Goal: Use online tool/utility: Use online tool/utility

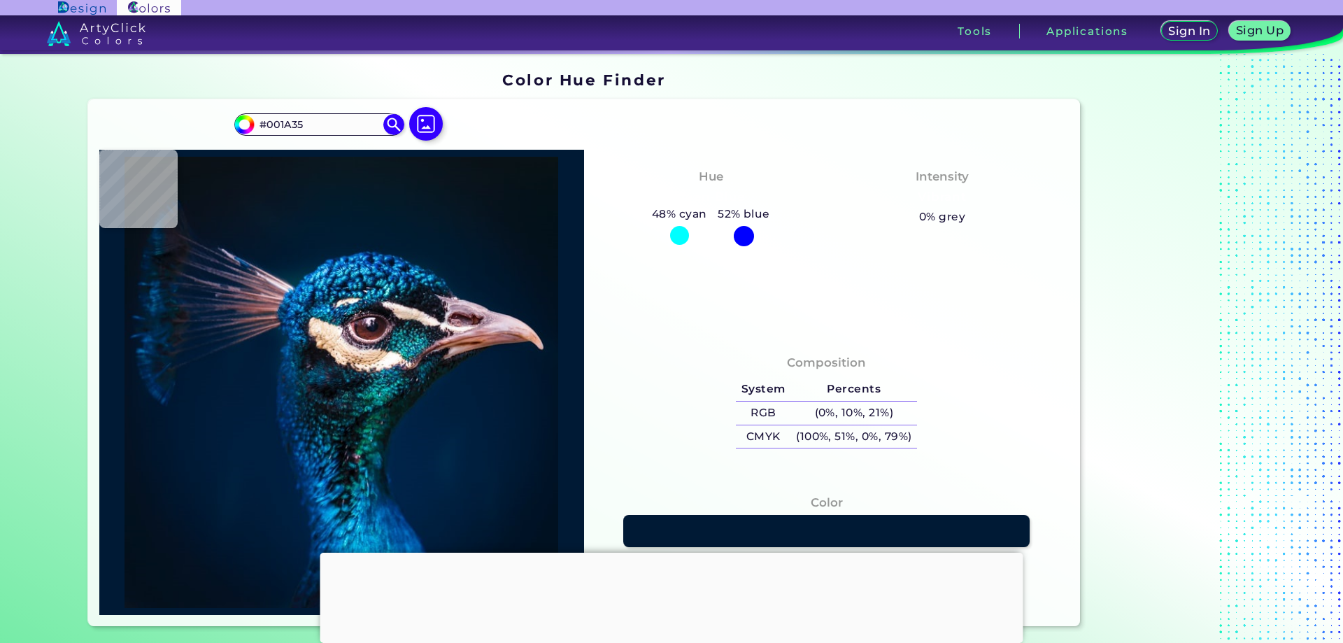
type input "#011b36"
type input "#011B36"
type input "#001b38"
type input "#001B38"
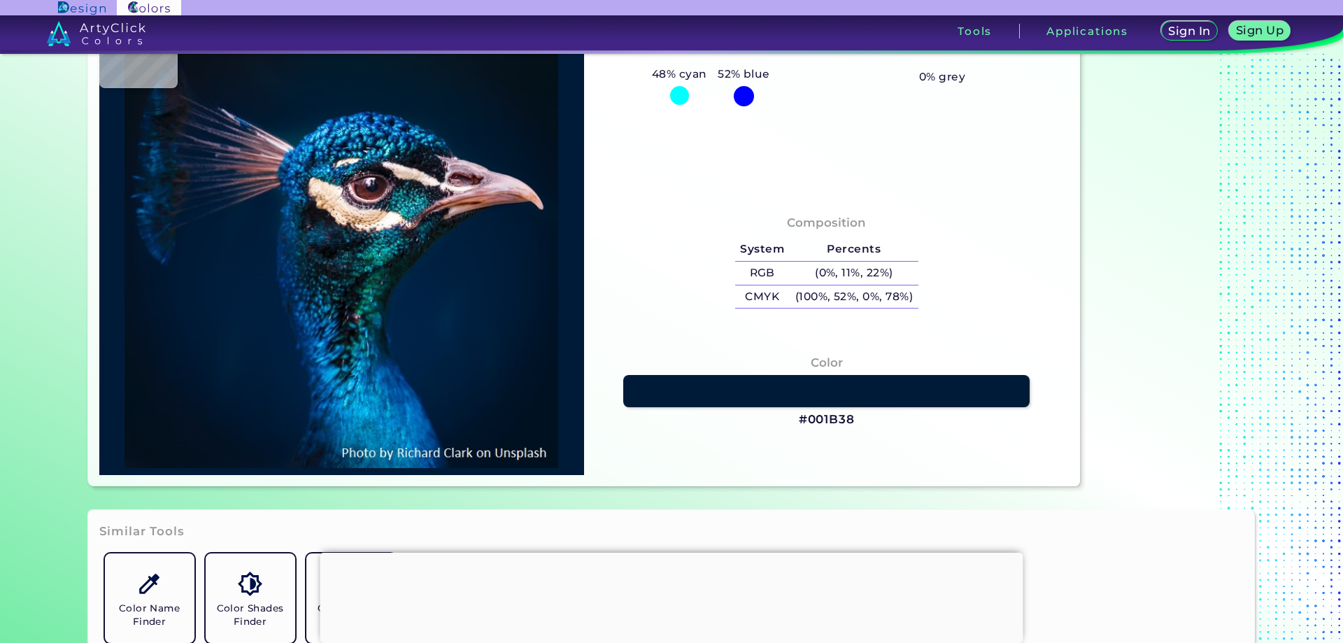
type input "#011c39"
type input "#011C39"
type input "#011c3a"
type input "#011C3A"
type input "#001d3b"
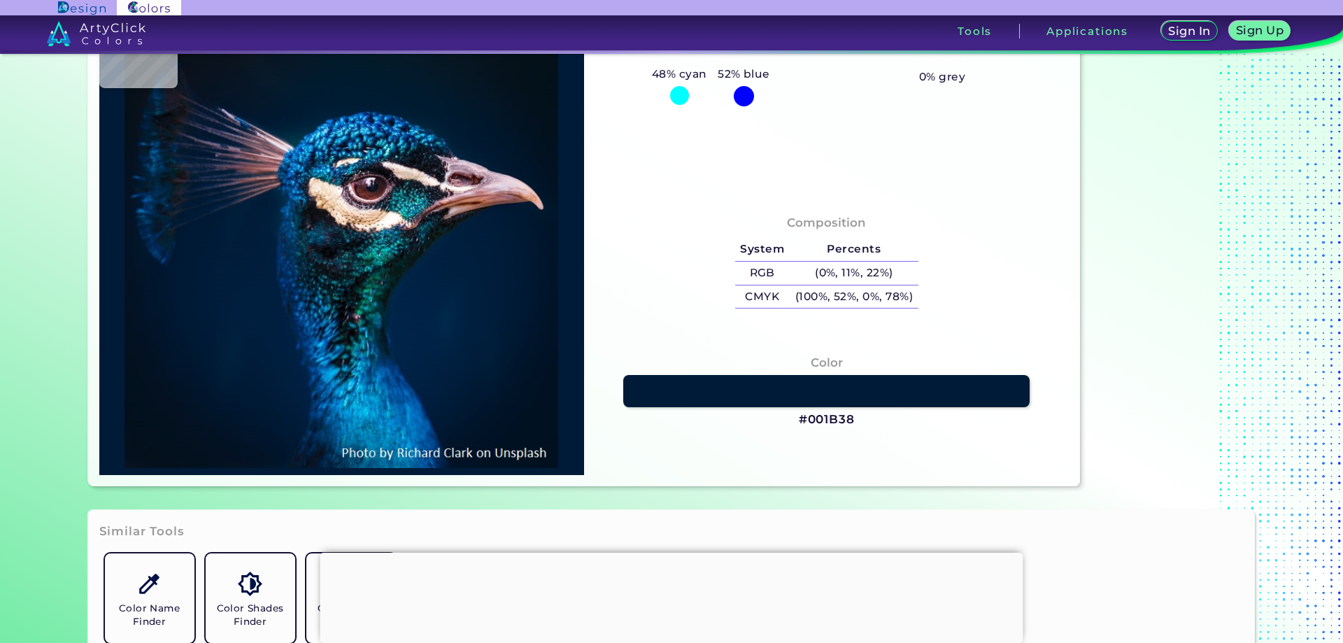
type input "#001D3B"
type input "#011e3e"
type input "#011E3E"
type input "#03305a"
type input "#03305A"
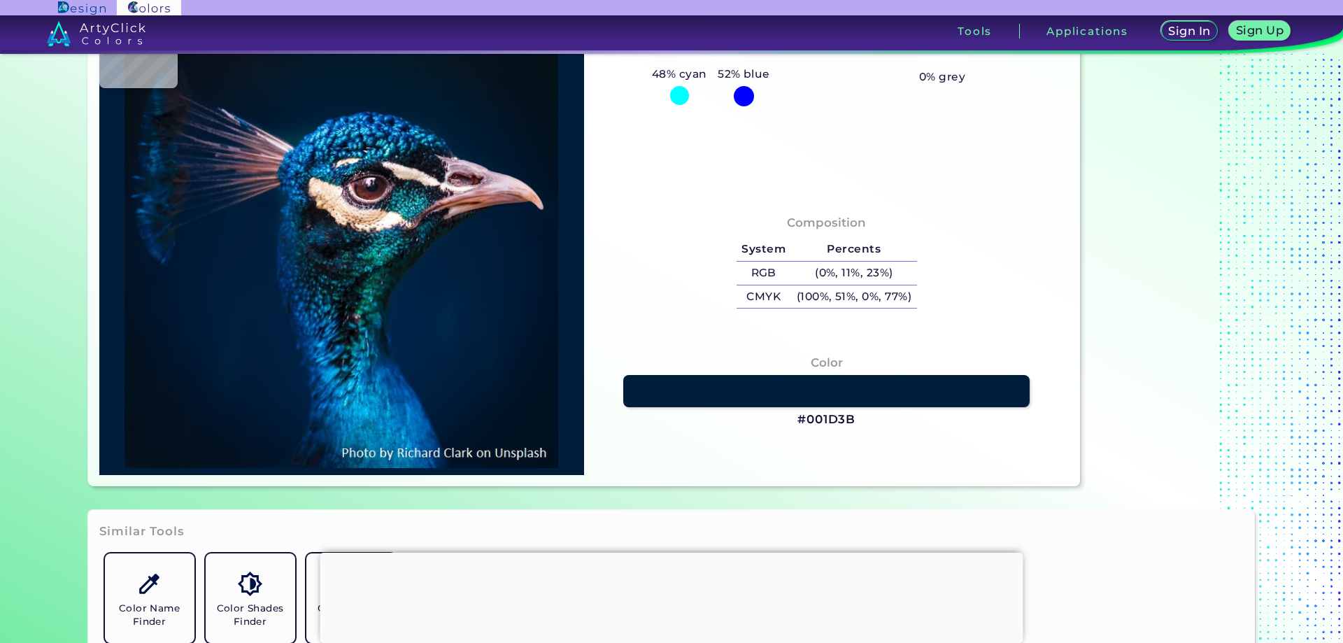
type input "#13546b"
type input "#13546B"
type input "#eedcc8"
type input "#EEDCC8"
type input "#3c3544"
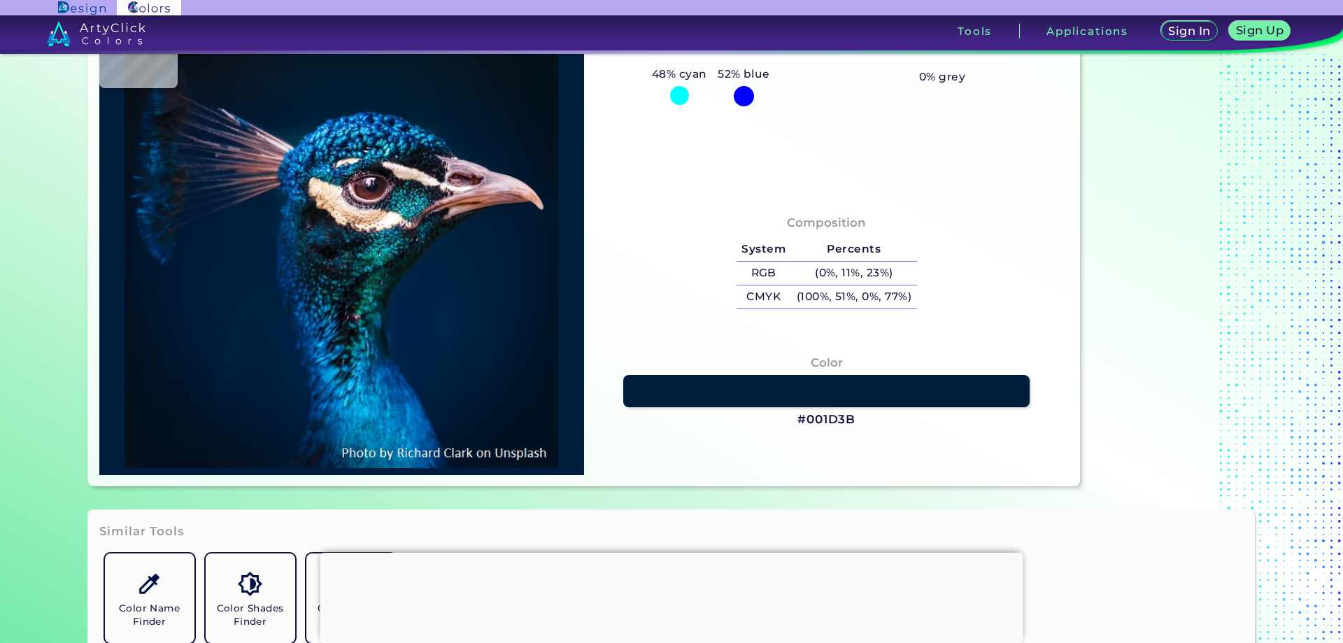
type input "#3C3544"
type input "#eee8ea"
type input "#EEE8EA"
type input "#bd9eaf"
type input "#BD9EAF"
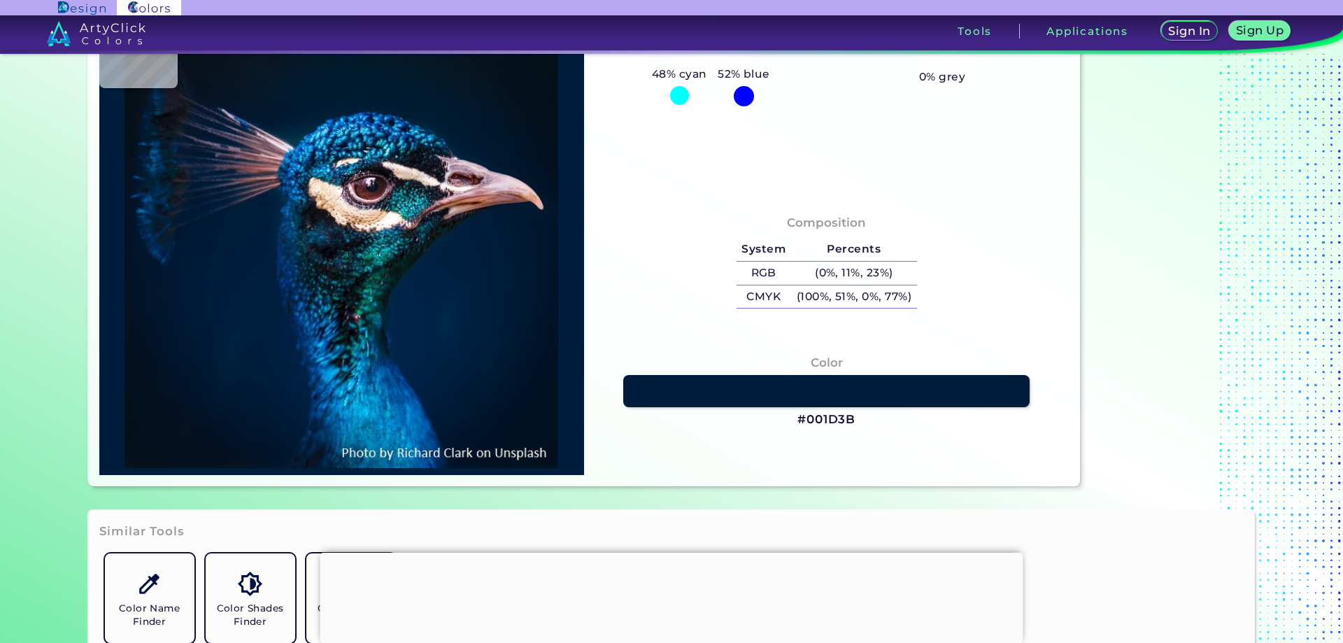
type input "#001c34"
type input "#001C34"
type input "#001830"
type input "#00172f"
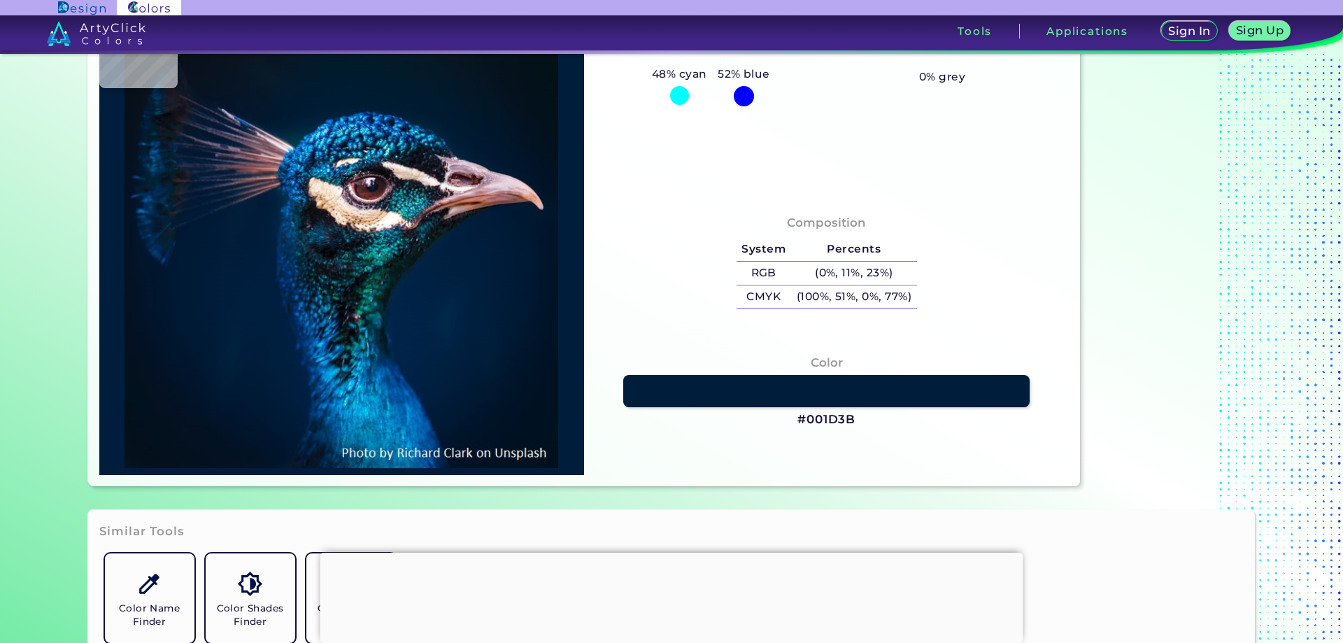
type input "#00172F"
type input "#00182e"
type input "#00182E"
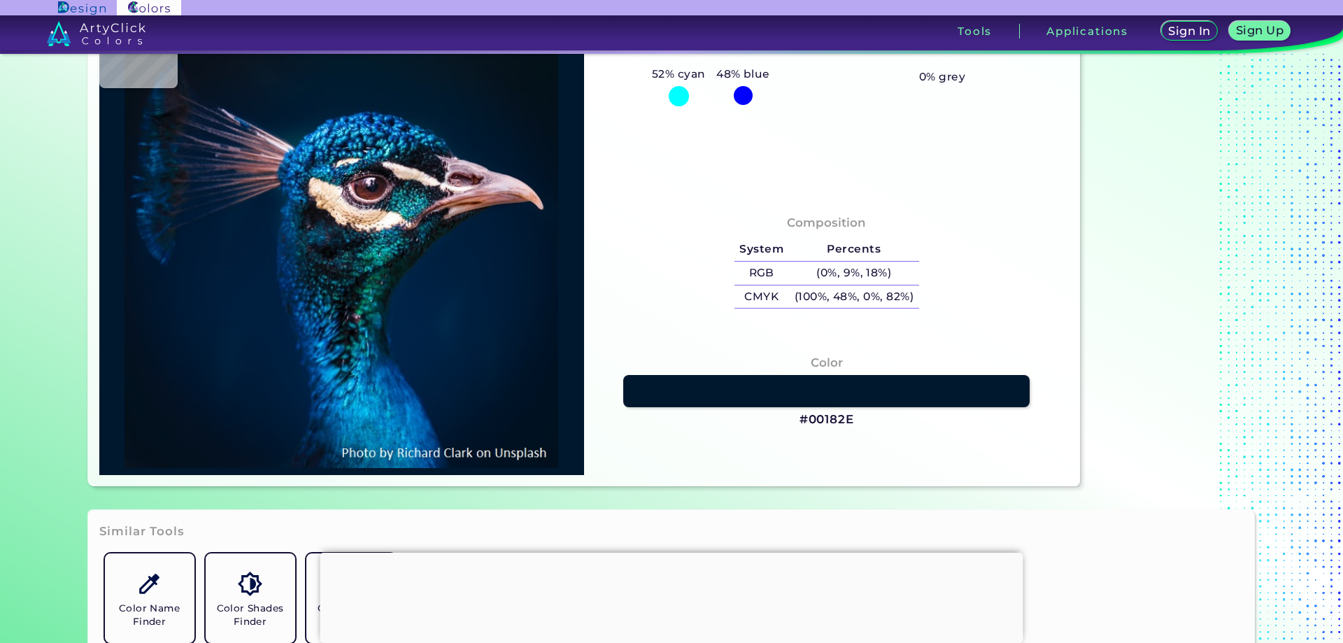
type input "#021830"
type input "#011b32"
type input "#011B32"
type input "#081730"
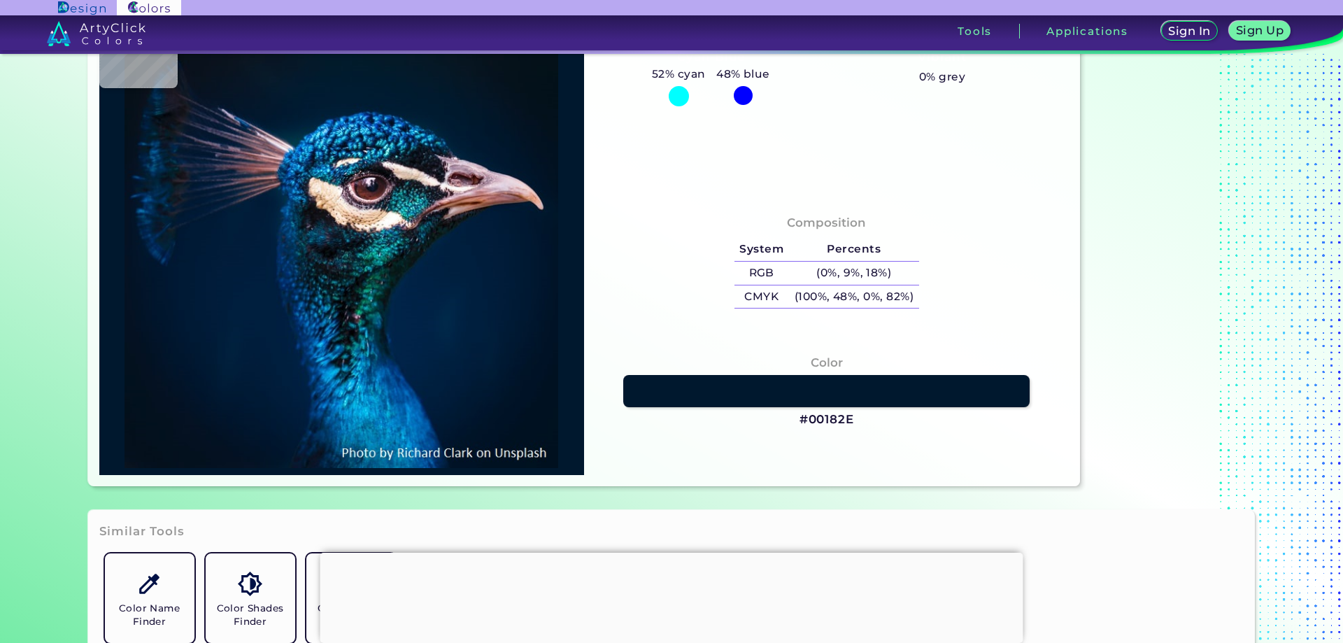
type input "#081730"
type input "#a2879a"
type input "#A2879A"
type input "#421927"
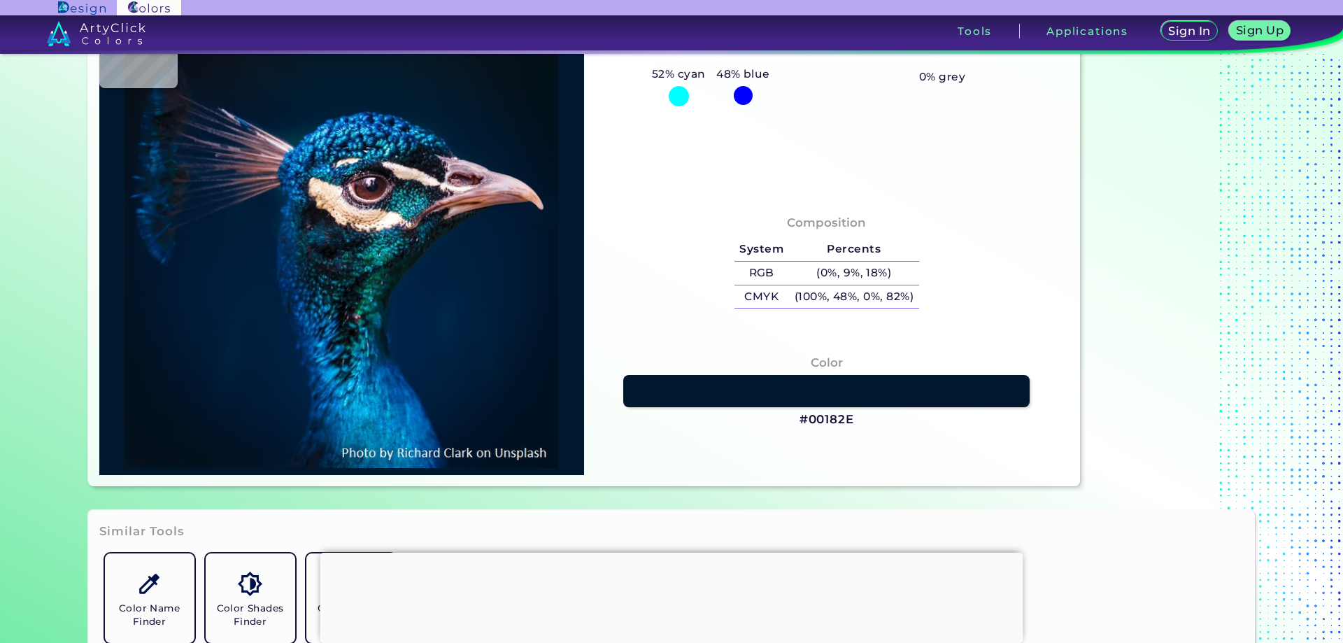
type input "#c3bec2"
type input "#C3BEC2"
type input "#141721"
type input "#177984"
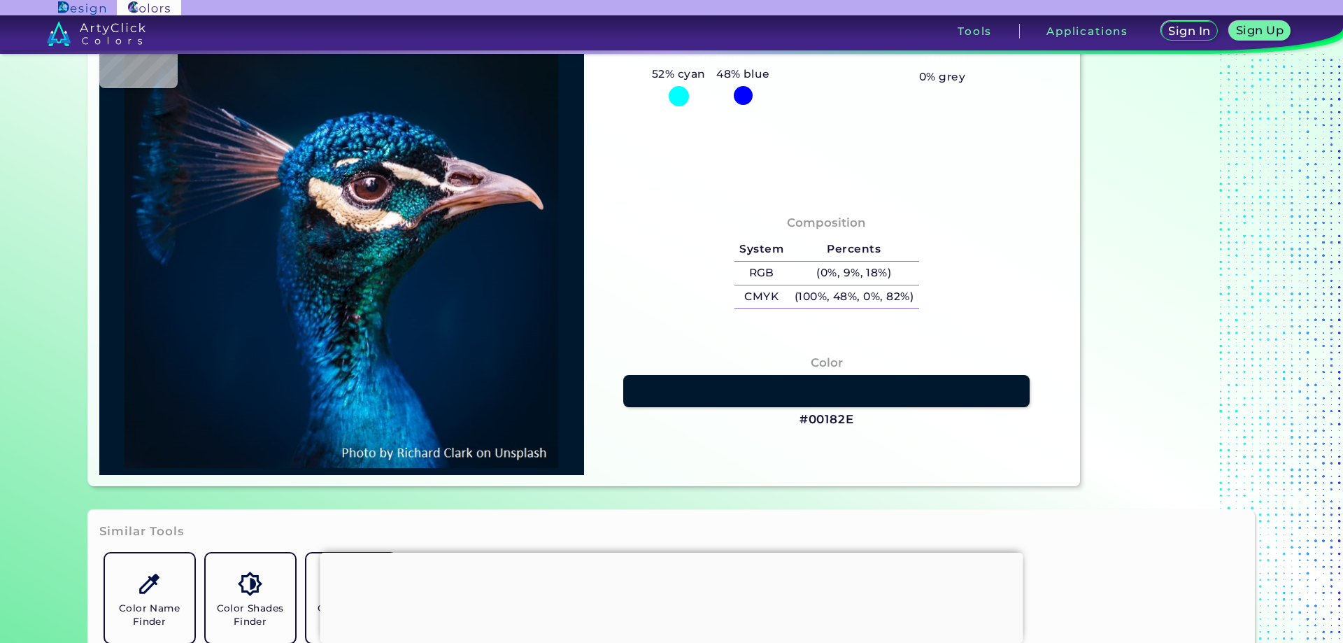
type input "#177984"
type input "#095160"
type input "#117286"
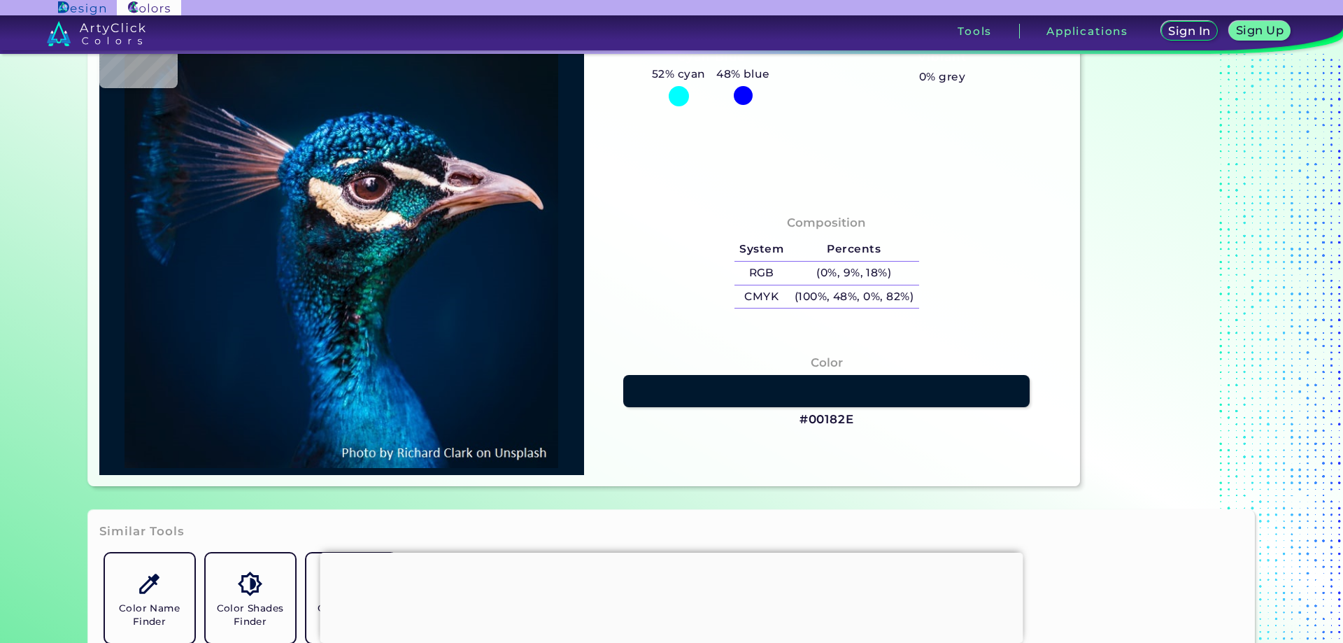
type input "#004b55"
type input "#004B55"
type input "#136573"
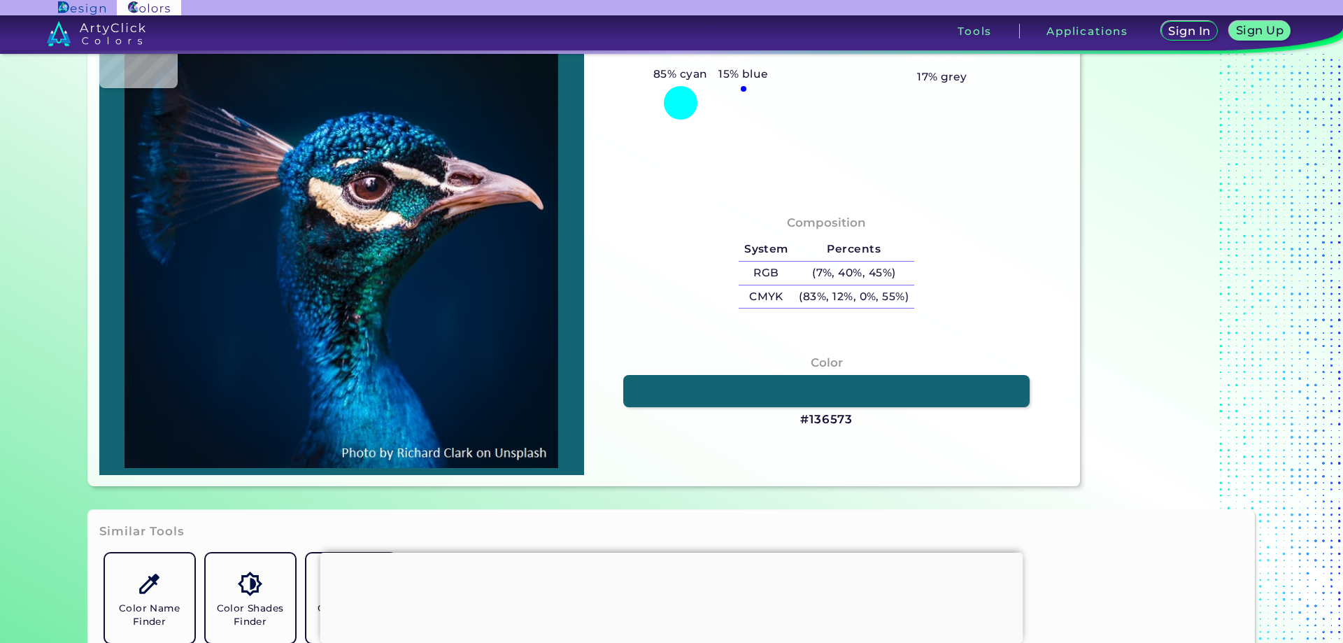
click at [398, 207] on img at bounding box center [341, 242] width 471 height 451
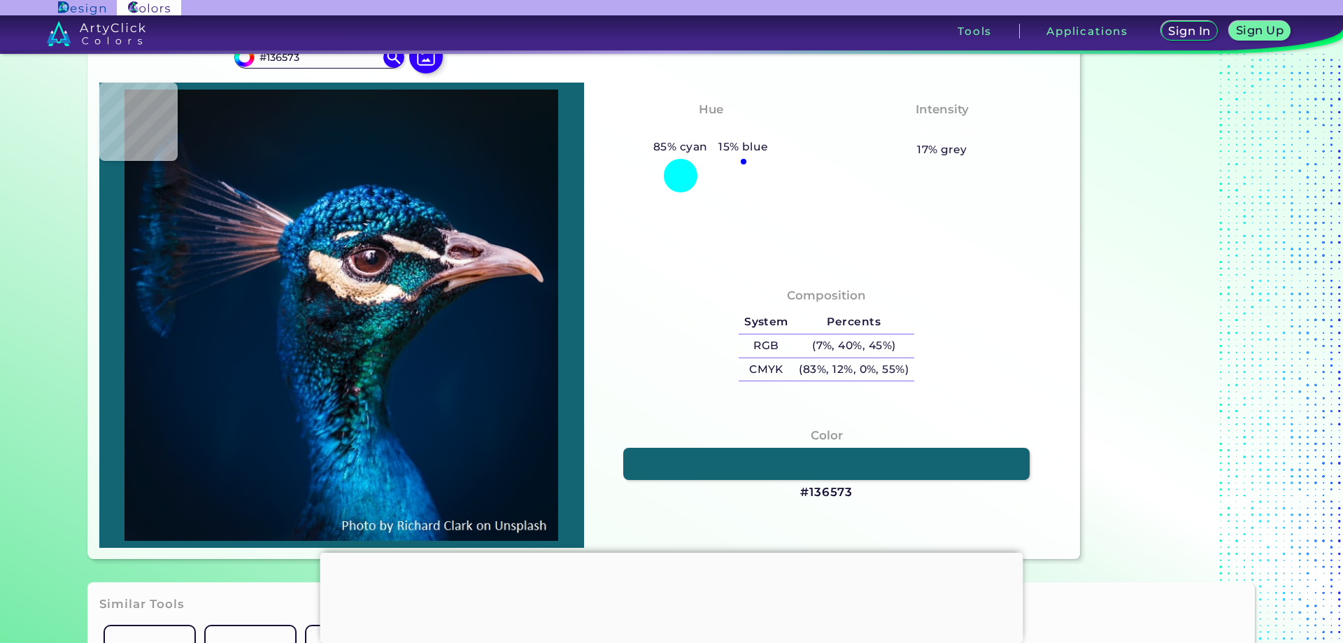
scroll to position [0, 0]
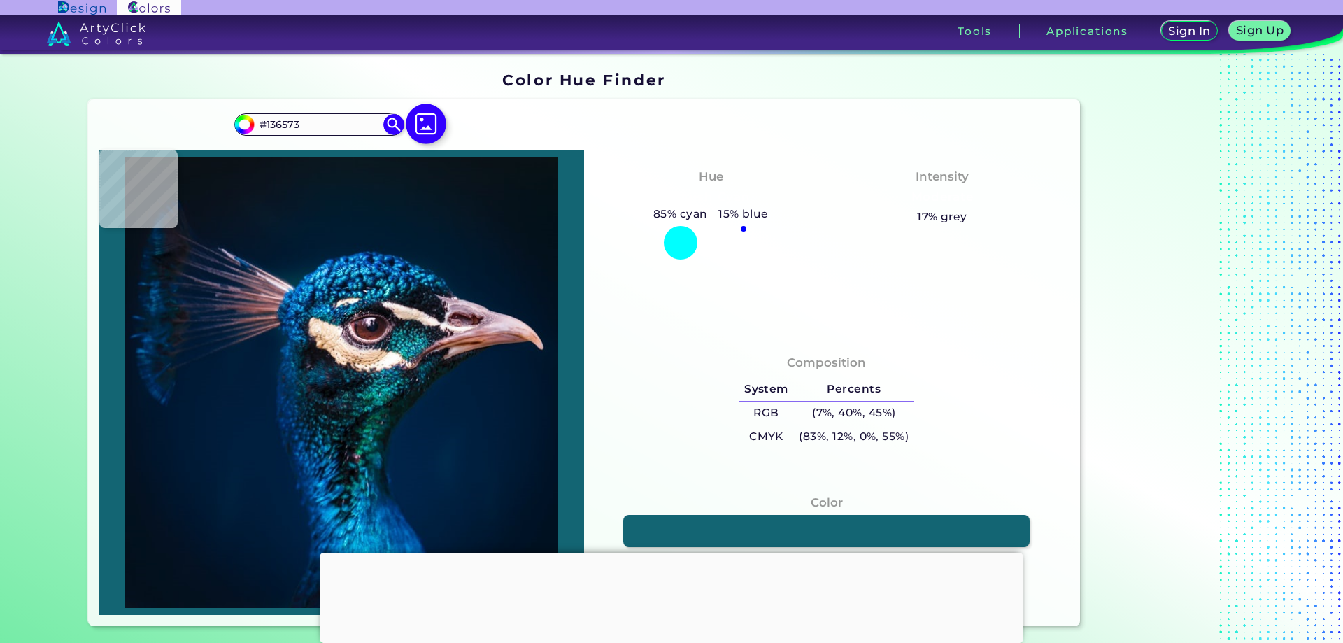
click at [418, 127] on img at bounding box center [426, 124] width 41 height 41
click at [0, 0] on input "file" at bounding box center [0, 0] width 0 height 0
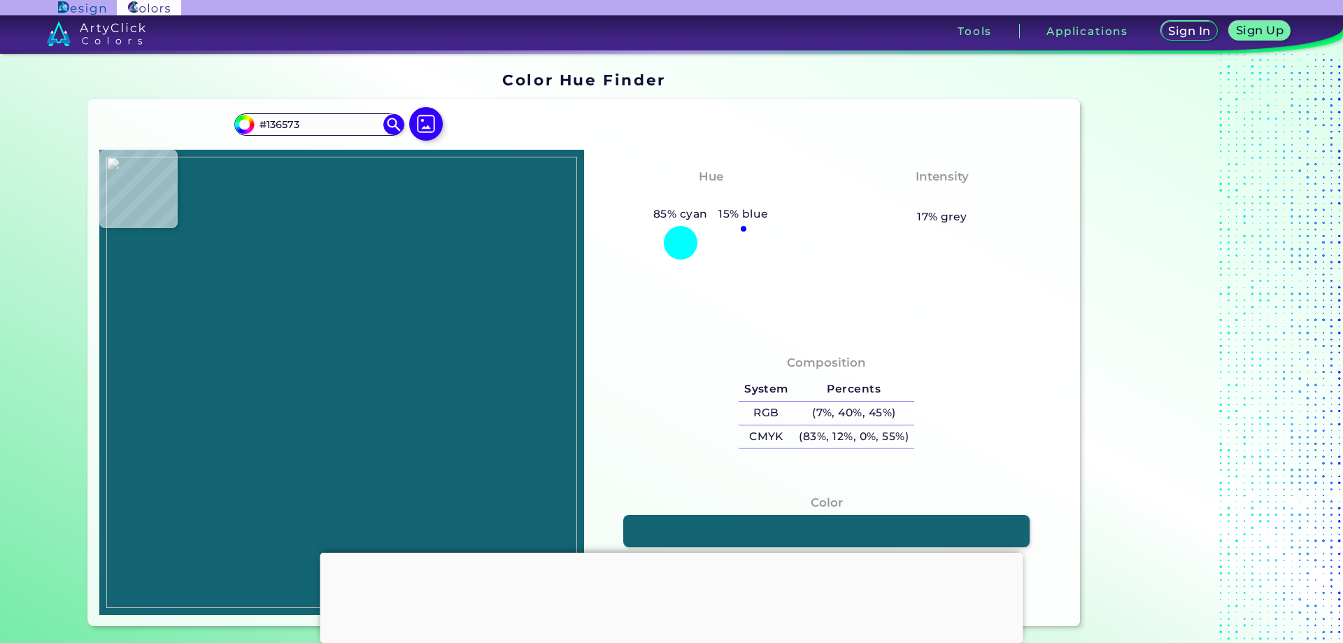
click at [211, 194] on img at bounding box center [341, 382] width 471 height 451
type input "#004668"
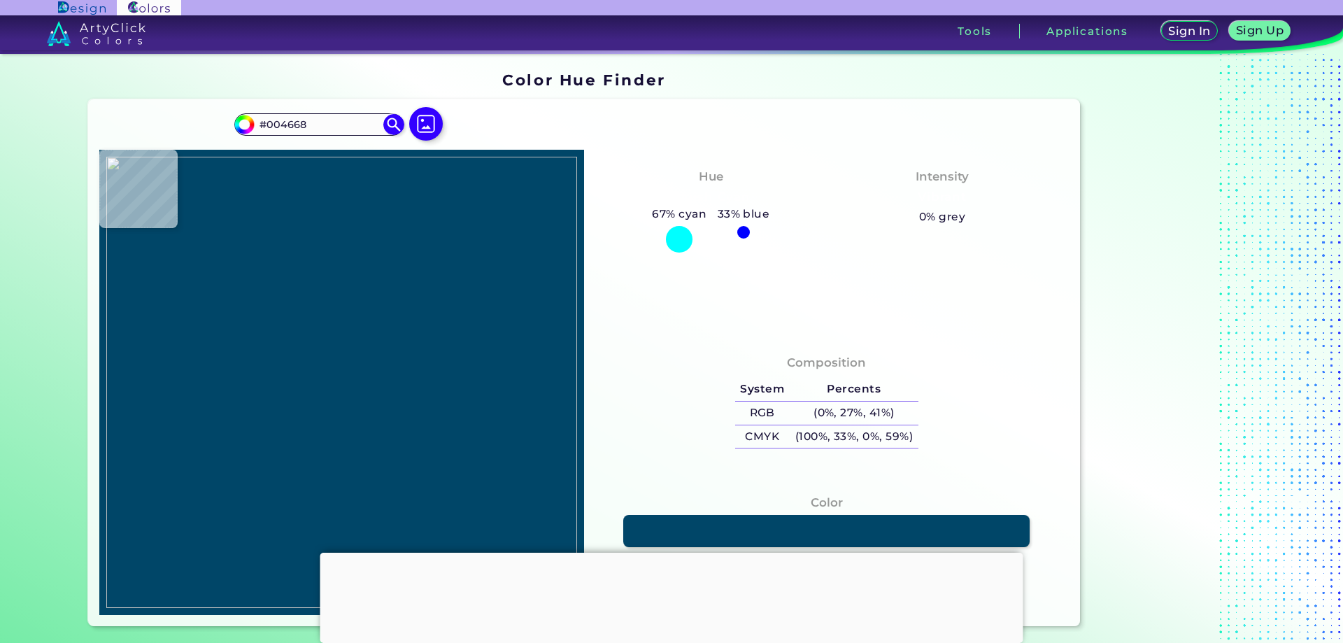
click at [208, 209] on div at bounding box center [341, 382] width 485 height 465
type input "#ffffff"
type input "#FFFFFF"
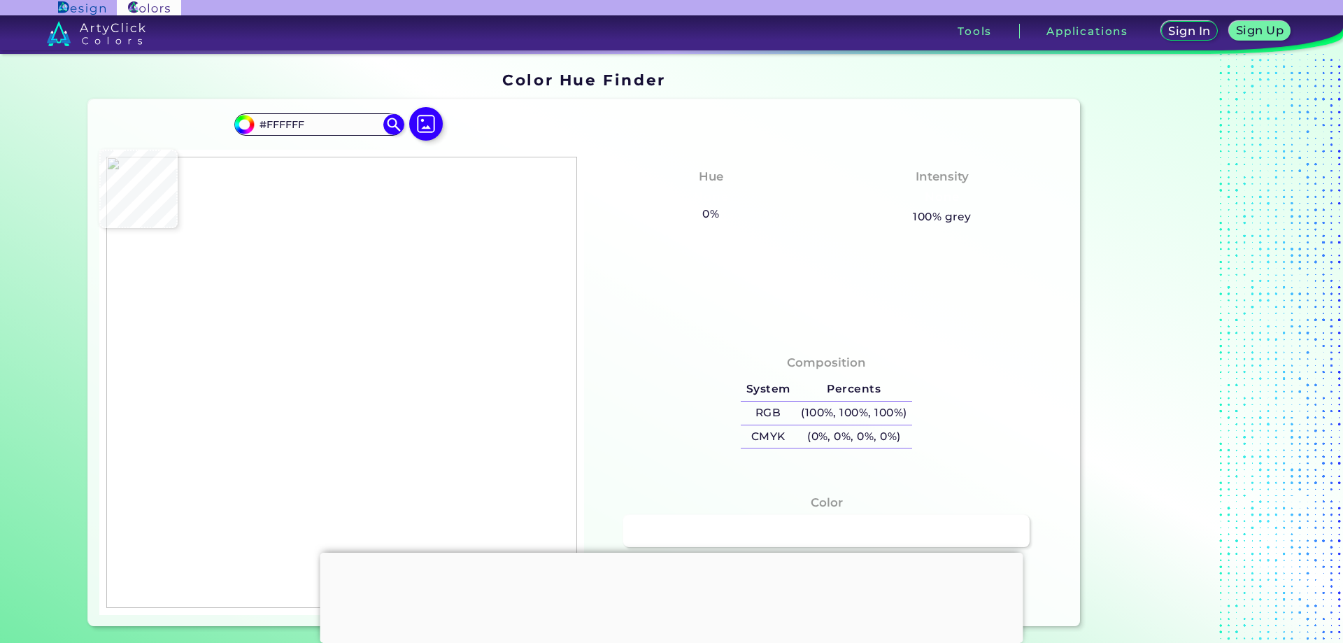
type input "#000000"
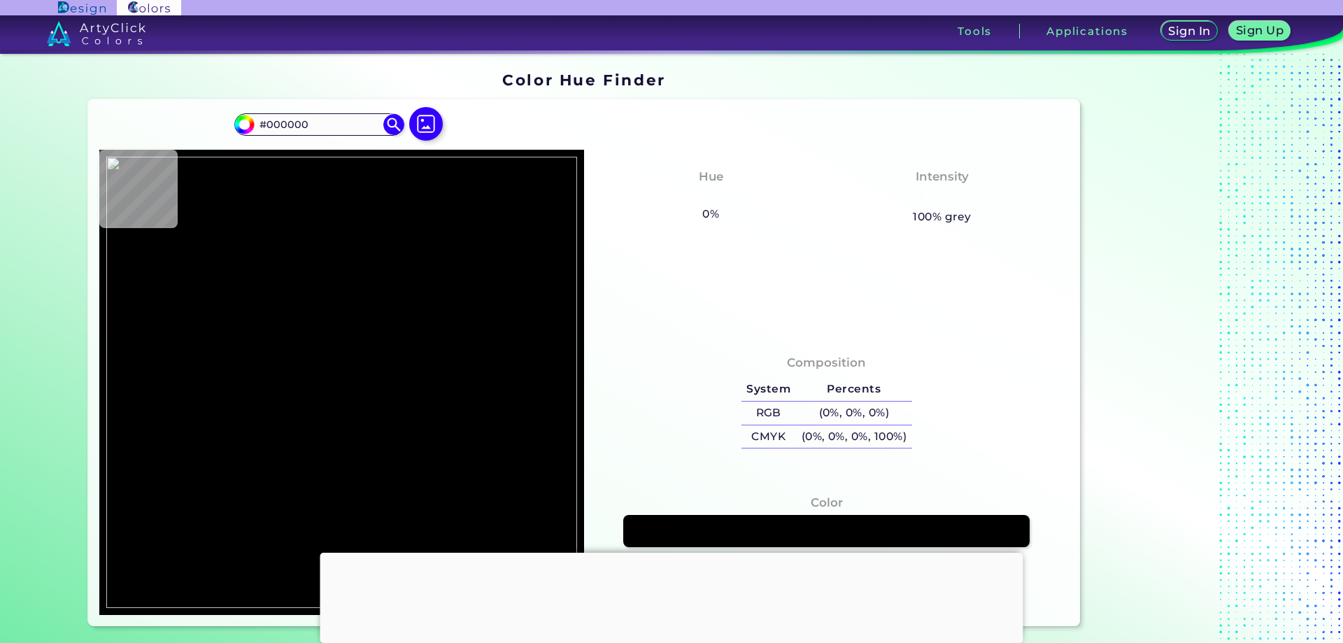
type input "#ffffff"
type input "#FFFFFF"
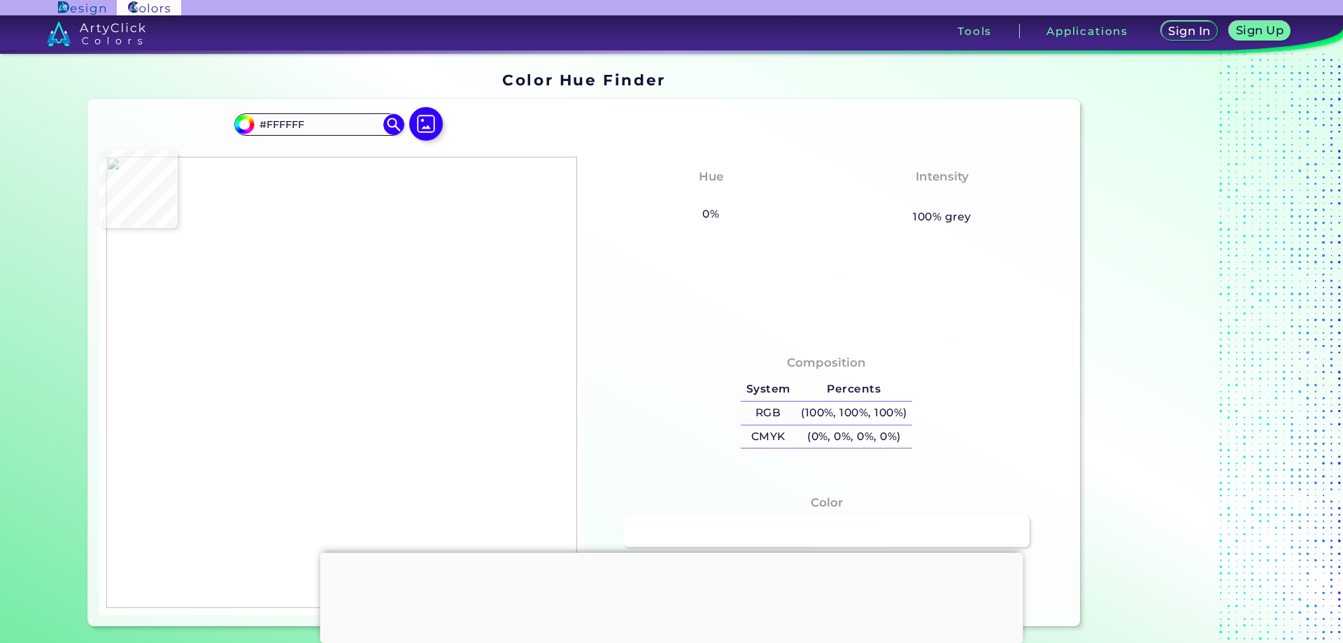
type input "#004668"
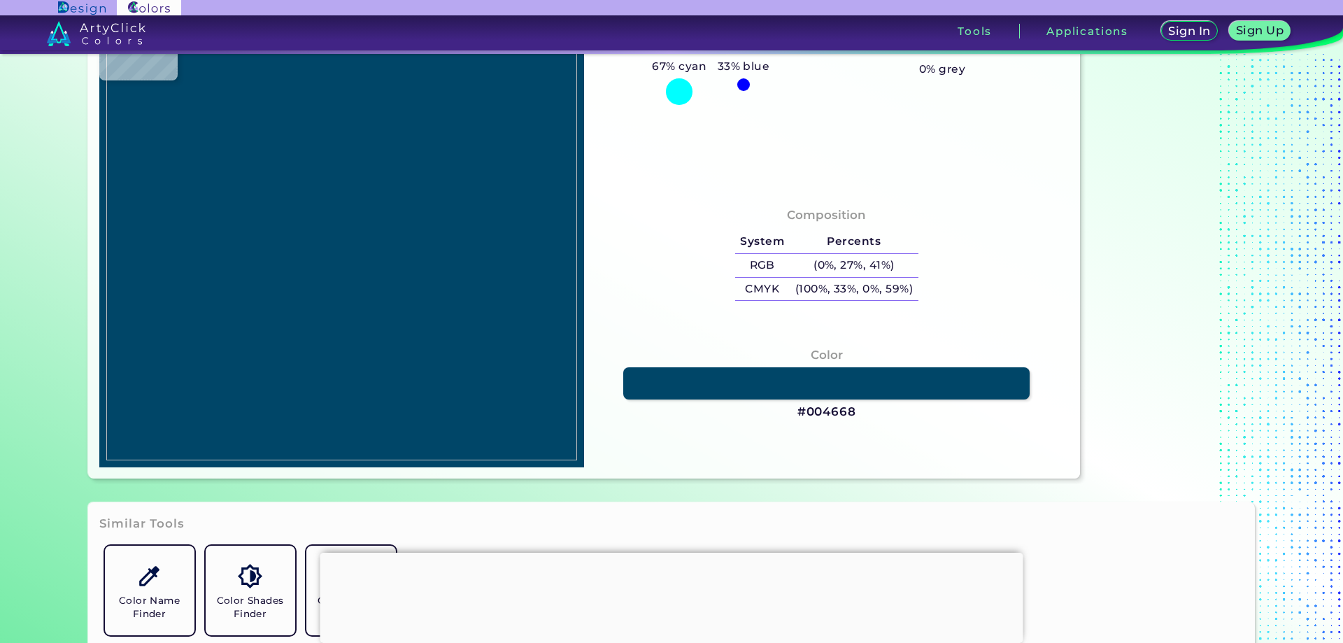
type input "#ffffff"
type input "#FFFFFF"
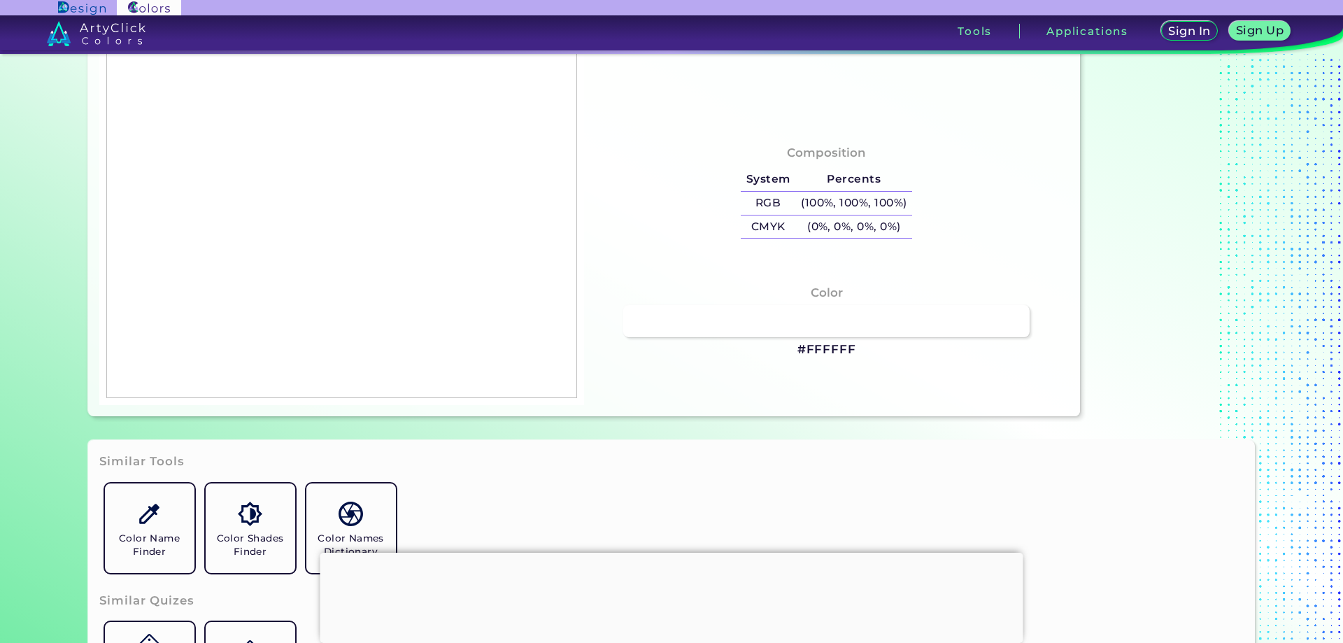
type input "#004668"
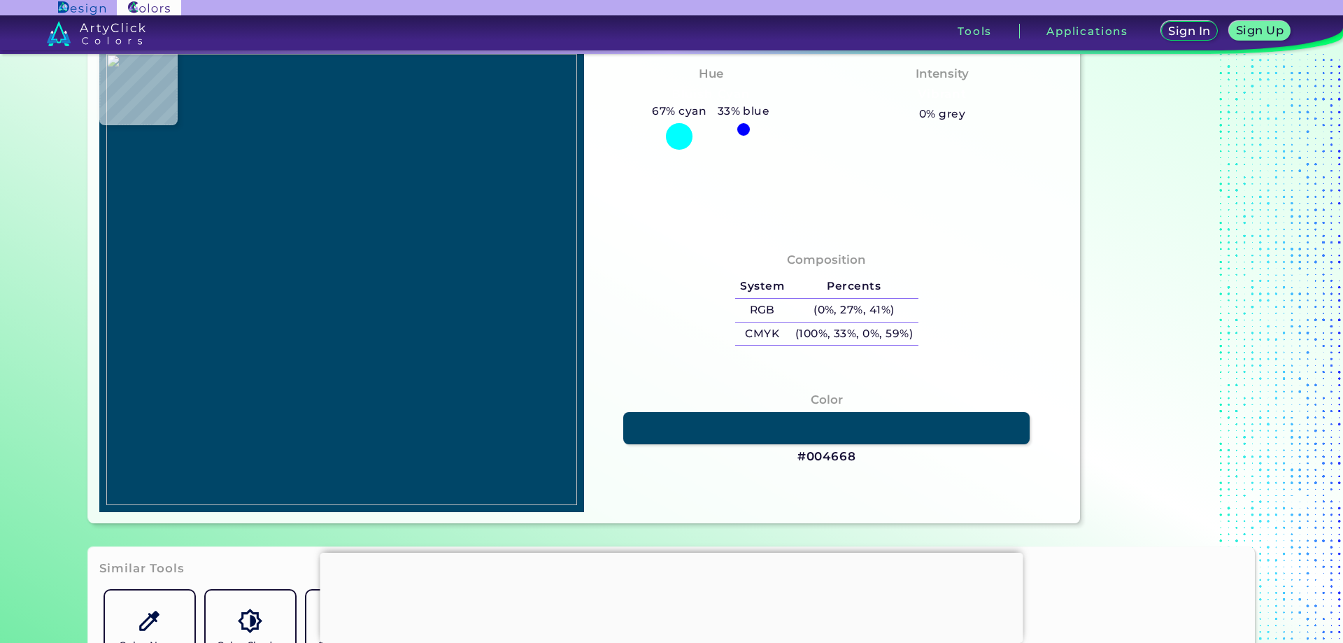
type input "#ffffff"
type input "#FFFFFF"
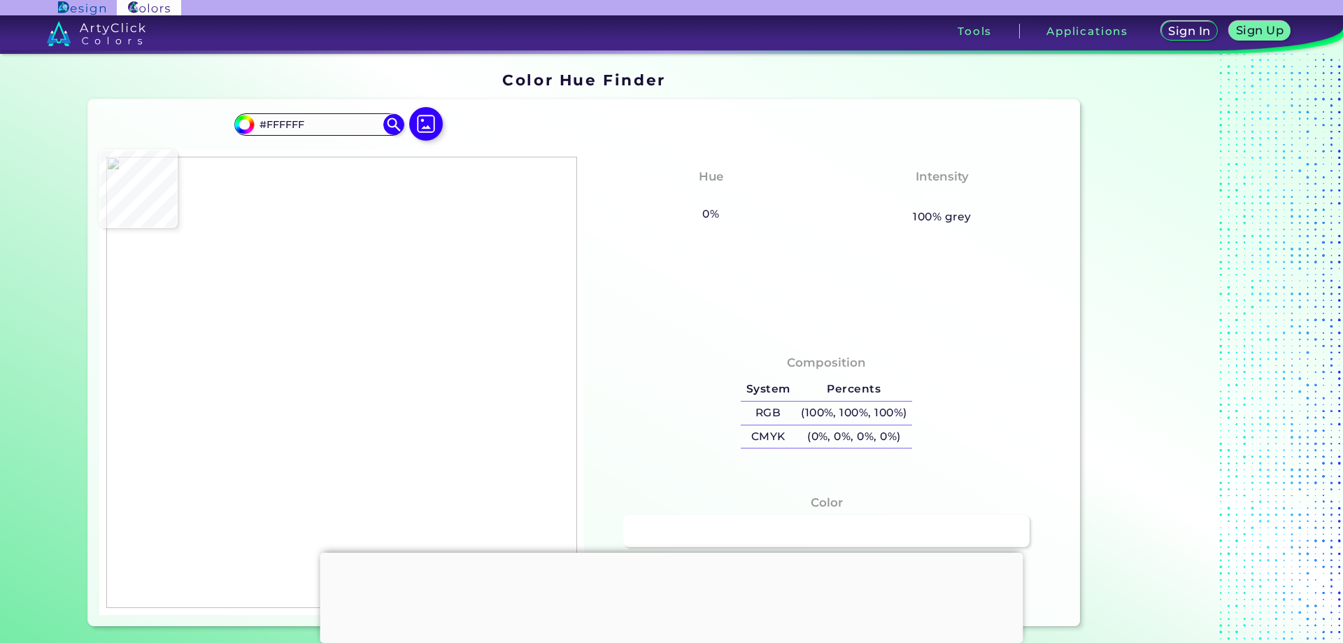
type input "#004668"
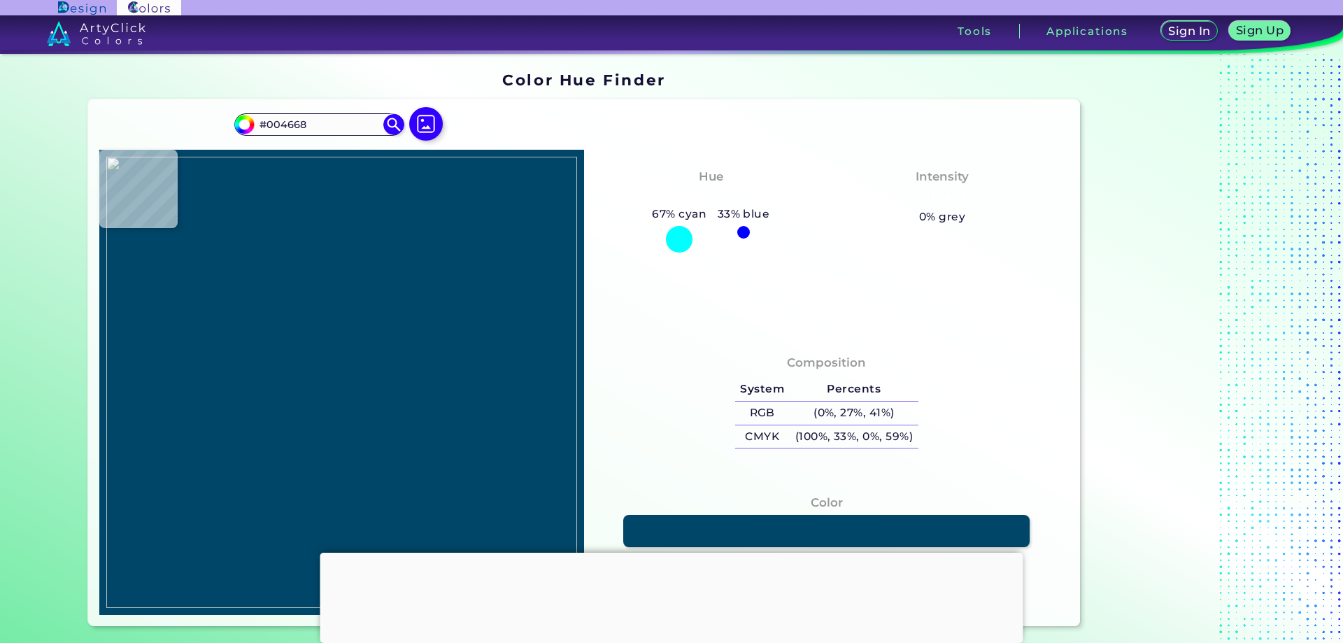
type input "#ffffff"
type input "#FFFFFF"
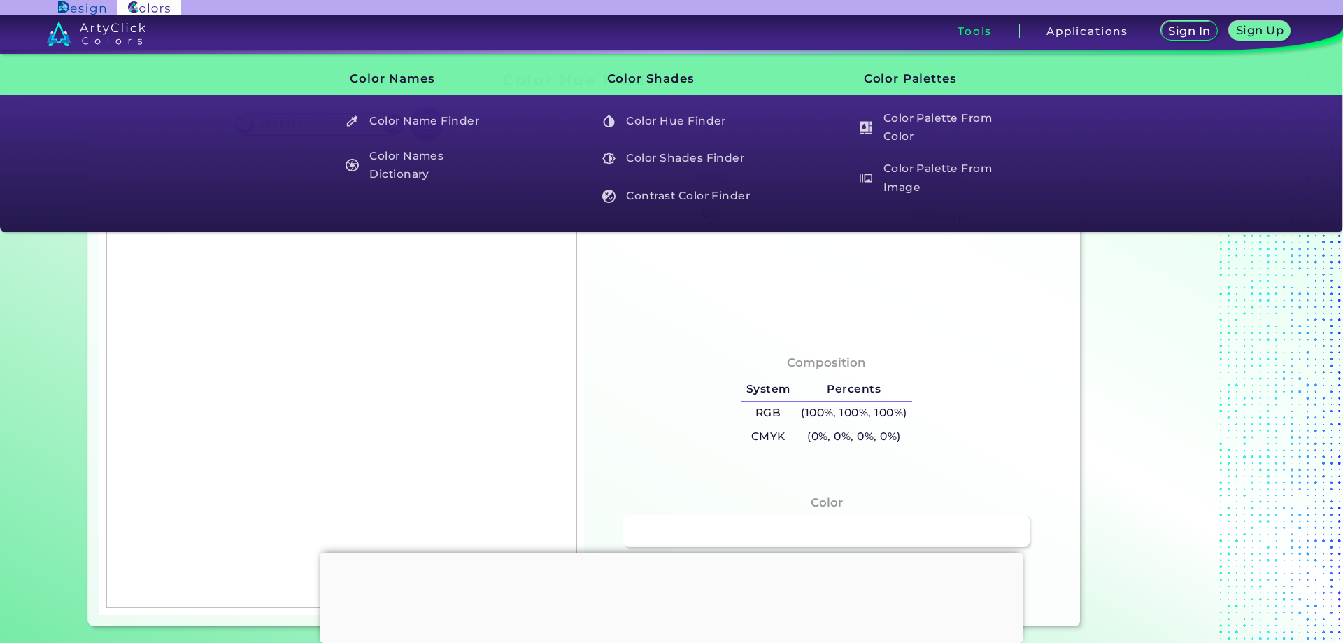
click at [974, 34] on h3 "Tools" at bounding box center [975, 31] width 34 height 10
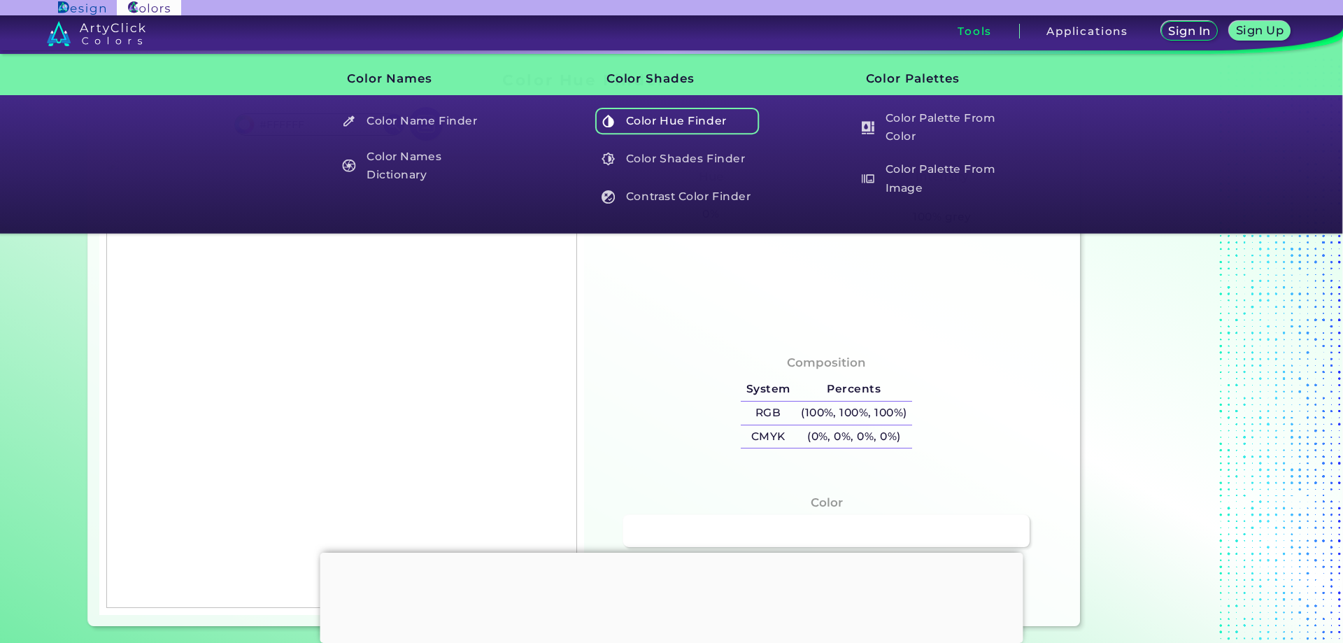
click at [680, 111] on h5 "Color Hue Finder" at bounding box center [677, 121] width 164 height 27
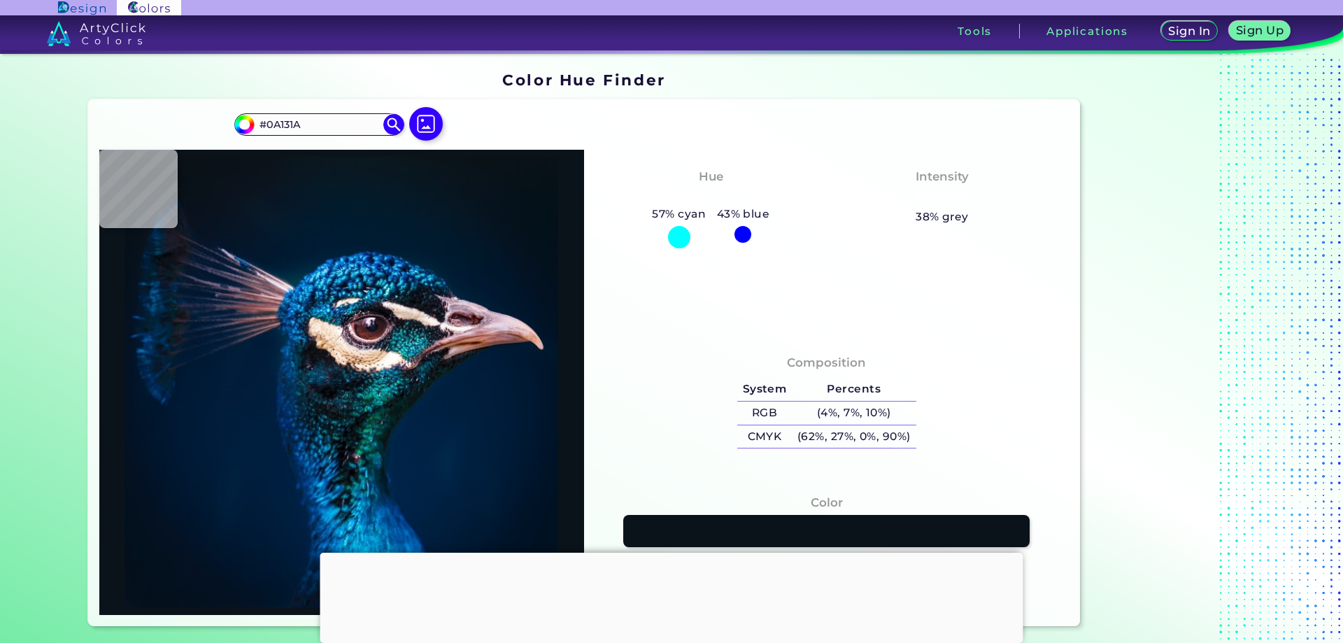
type input "#000000"
type input "#ffffff"
type input "#FFFFFF"
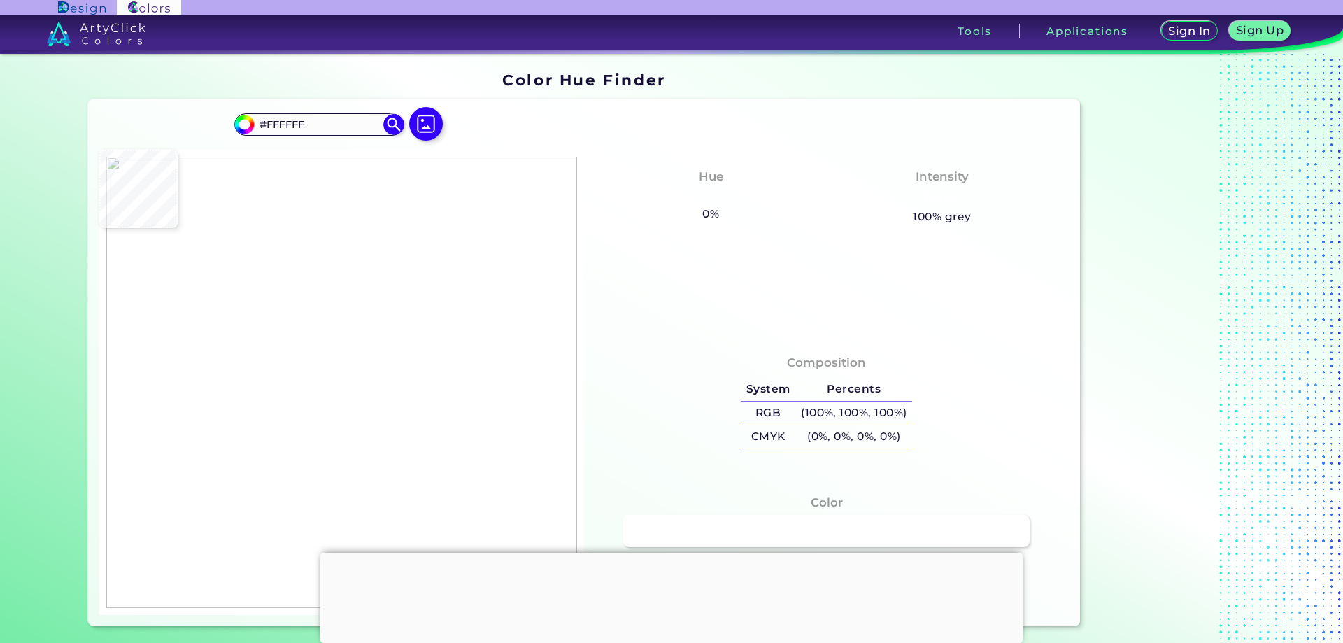
type input "#004668"
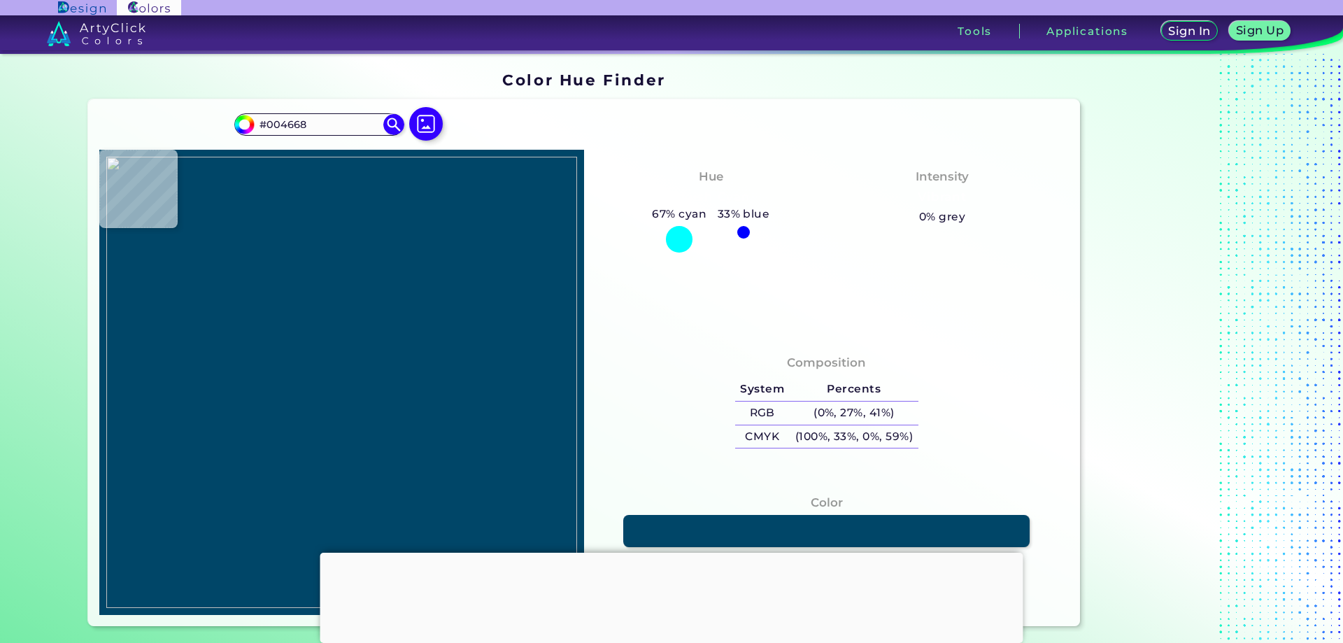
type input "#ffffff"
type input "#FFFFFF"
type input "#000000"
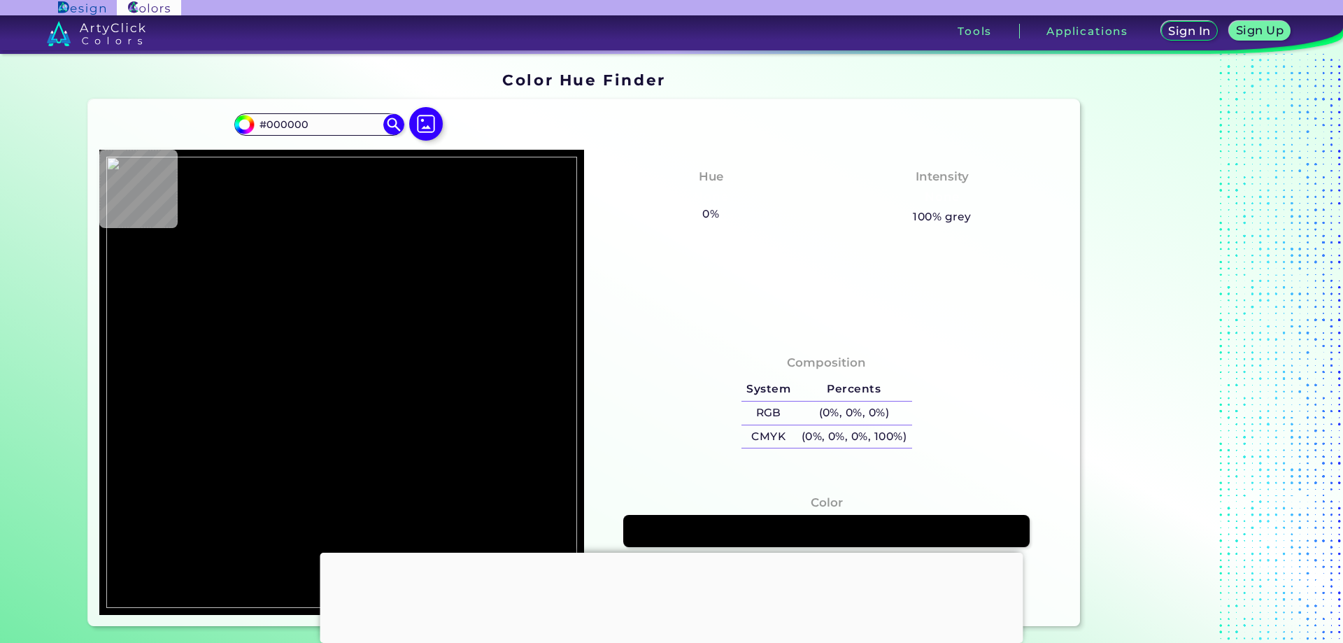
type input "#ffffff"
type input "#FFFFFF"
type input "#004668"
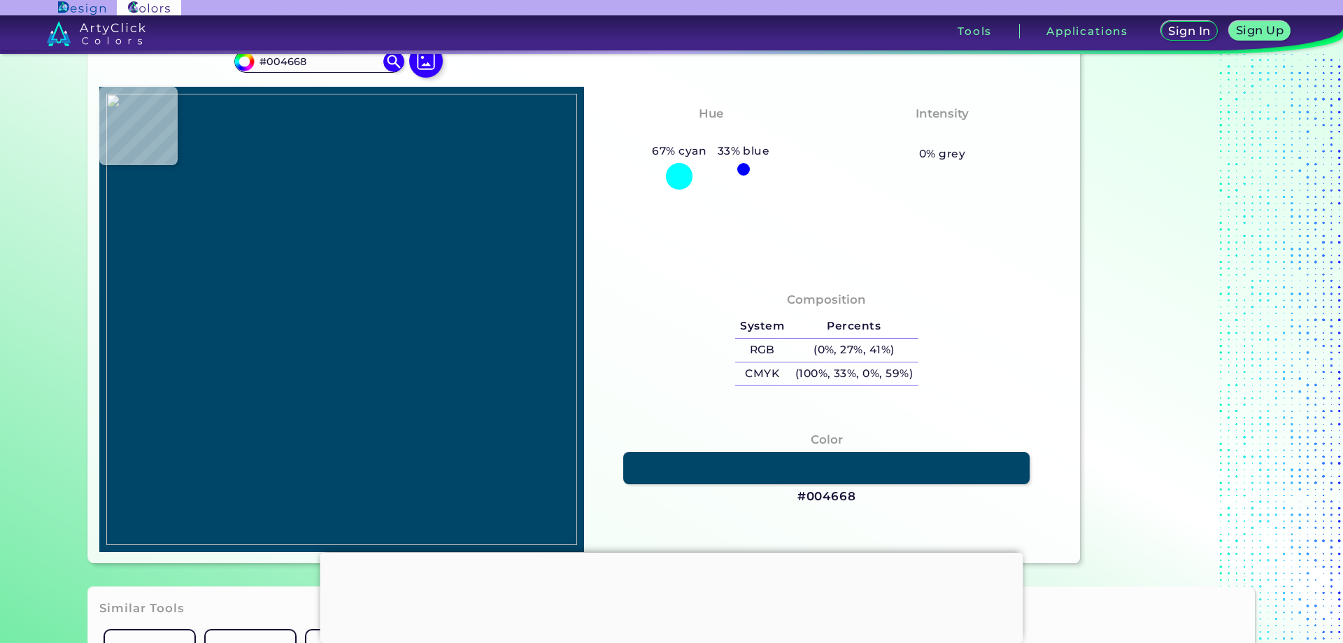
type input "#ffffff"
type input "#FFFFFF"
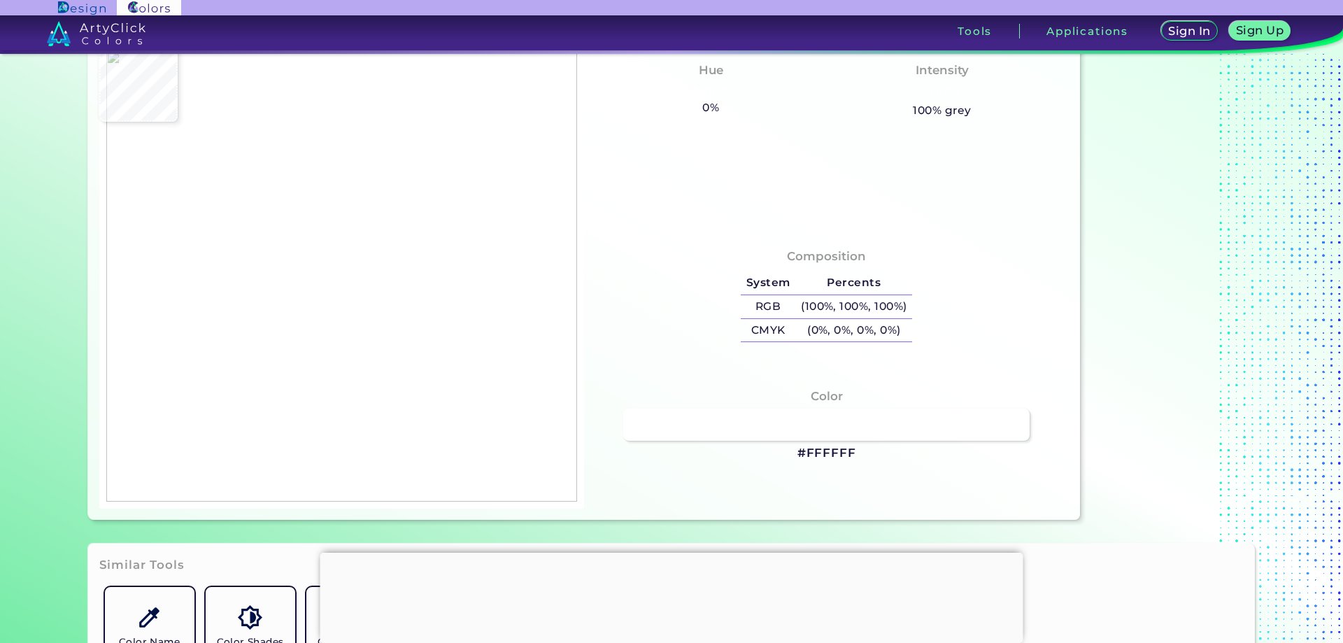
scroll to position [140, 0]
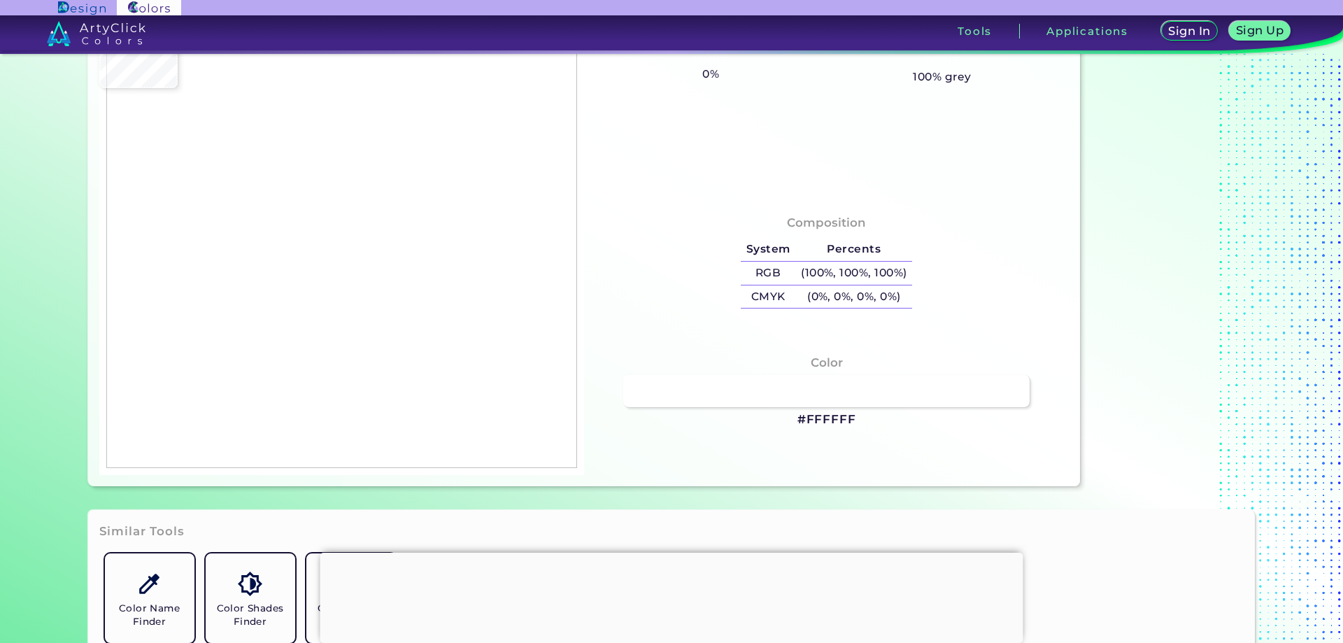
type input "#004668"
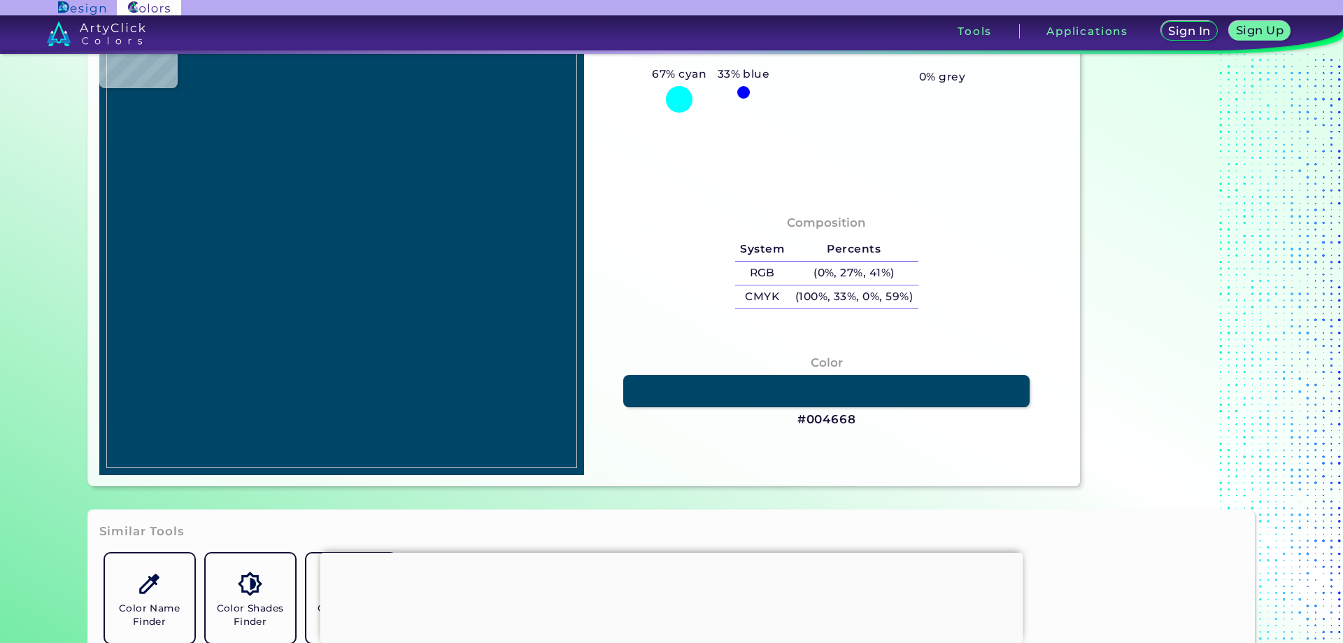
click at [206, 89] on img at bounding box center [341, 242] width 471 height 451
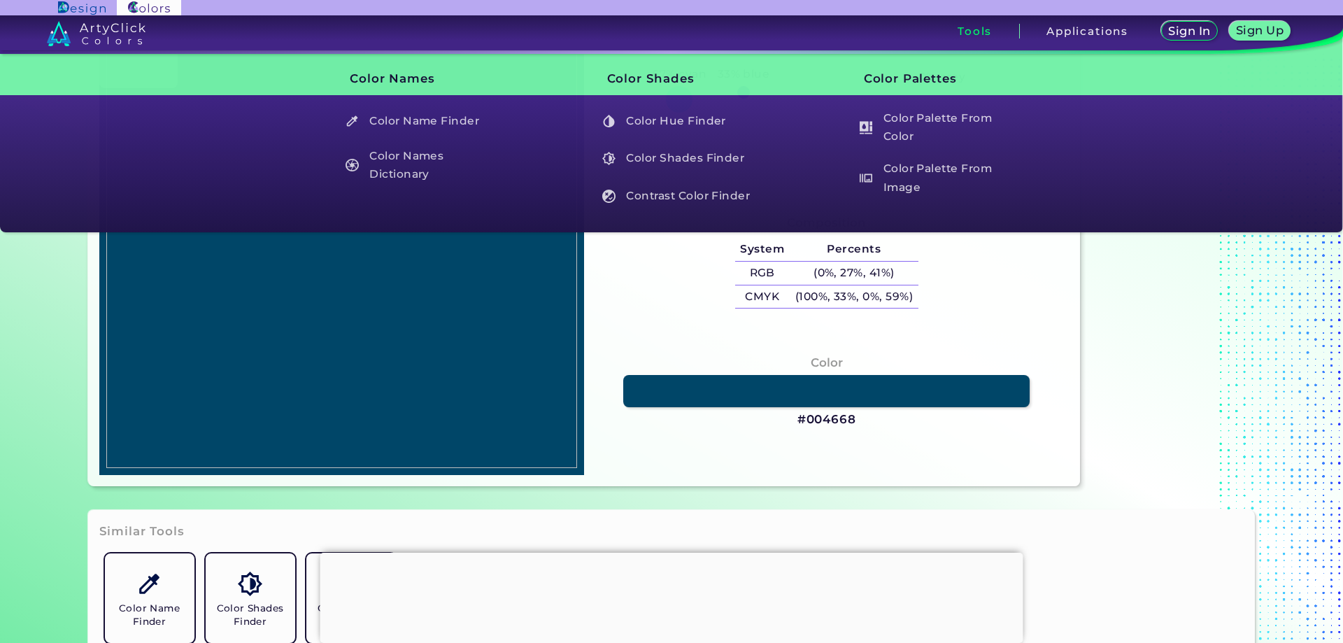
click at [981, 26] on h3 "Tools" at bounding box center [975, 31] width 34 height 10
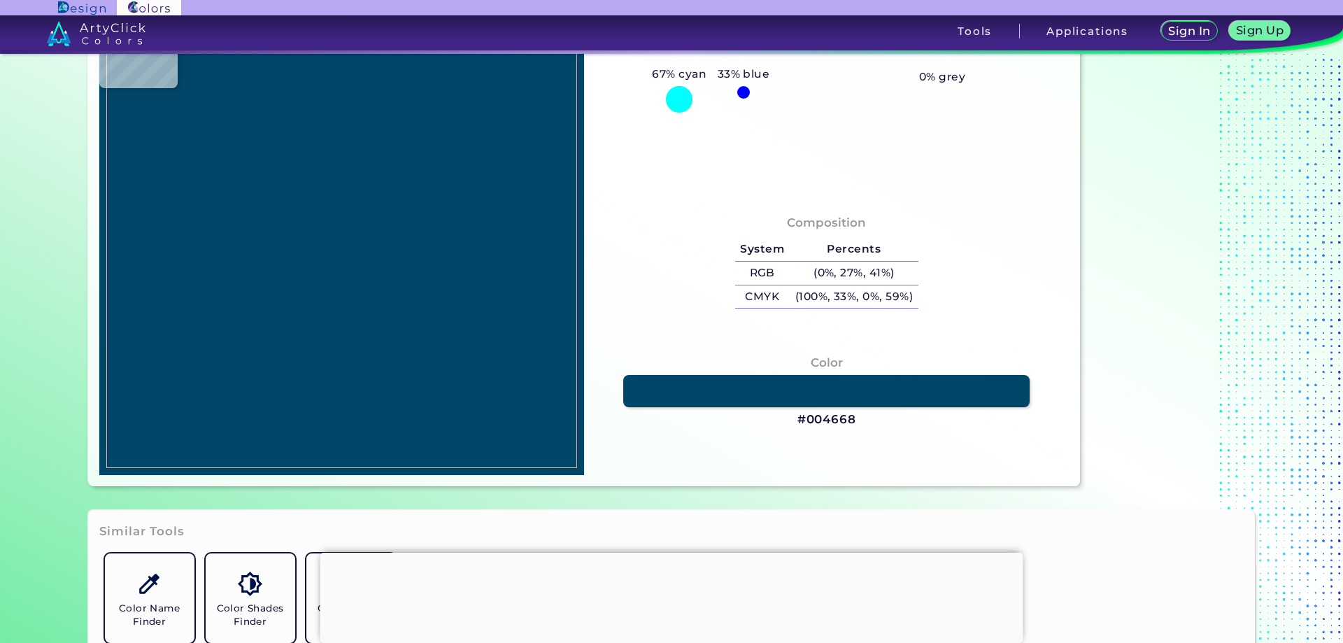
click at [650, 193] on div "Hue Bluish Cyan 67% cyan 33% blue Intensity Vibrant 0% grey" at bounding box center [826, 103] width 485 height 186
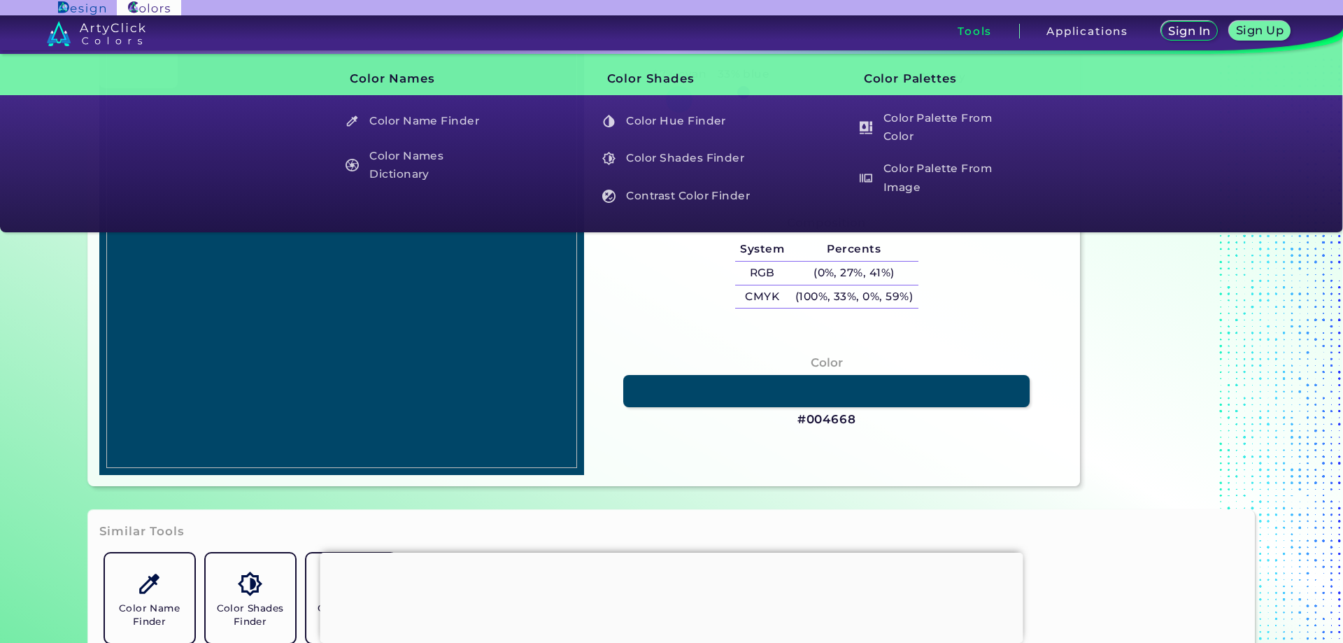
click at [953, 27] on div "Tools" at bounding box center [975, 31] width 89 height 15
click at [1002, 27] on div "Tools" at bounding box center [975, 31] width 89 height 15
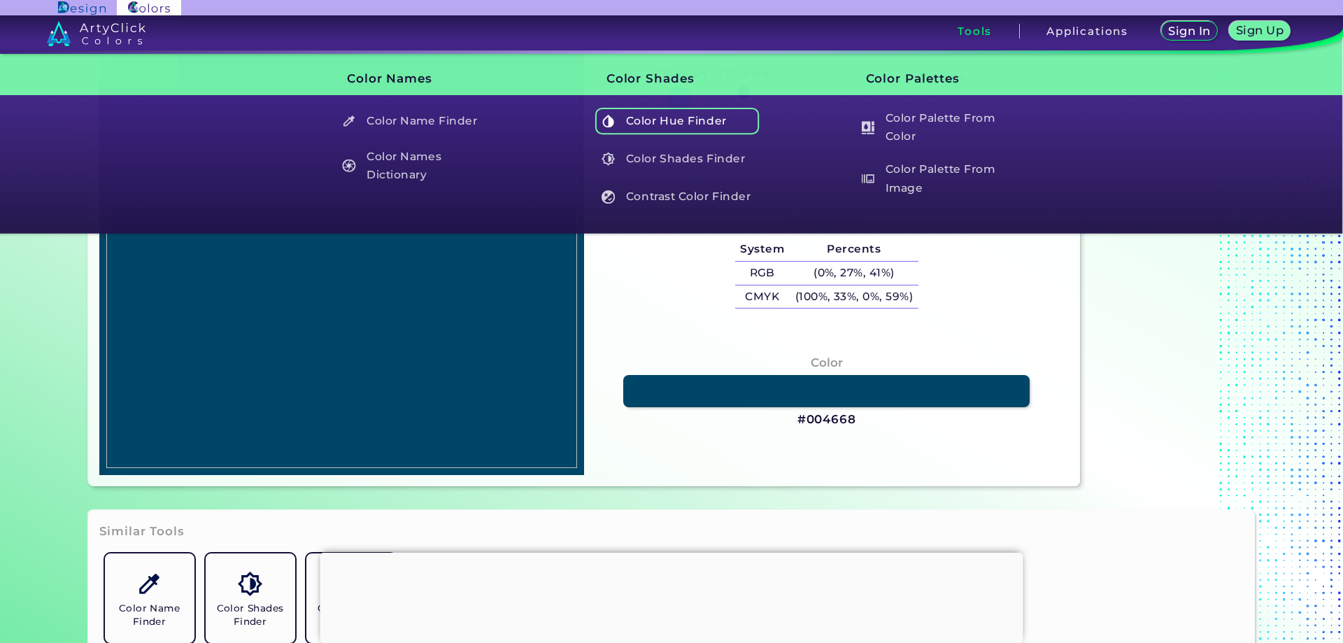
click at [648, 118] on h5 "Color Hue Finder" at bounding box center [677, 121] width 164 height 27
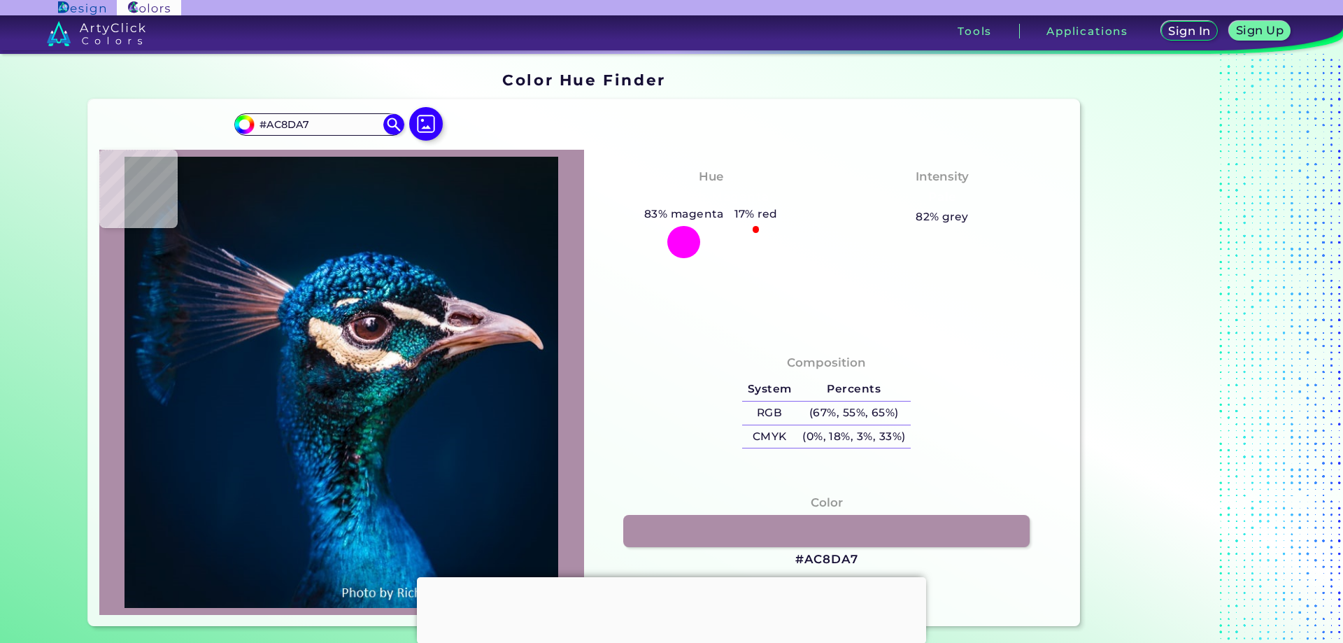
type input "#182030"
type input "#0a1722"
type input "#0A1722"
type input "#0e607a"
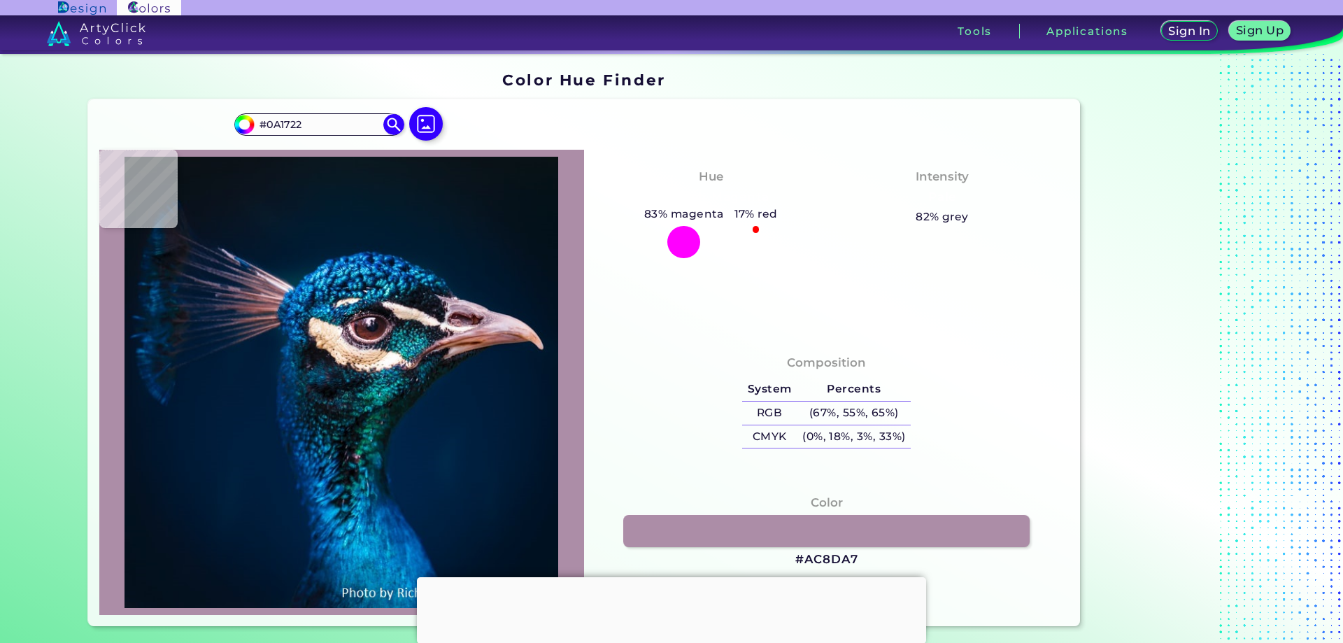
type input "#0E607A"
type input "#1b88ab"
type input "#1B88AB"
type input "#084483"
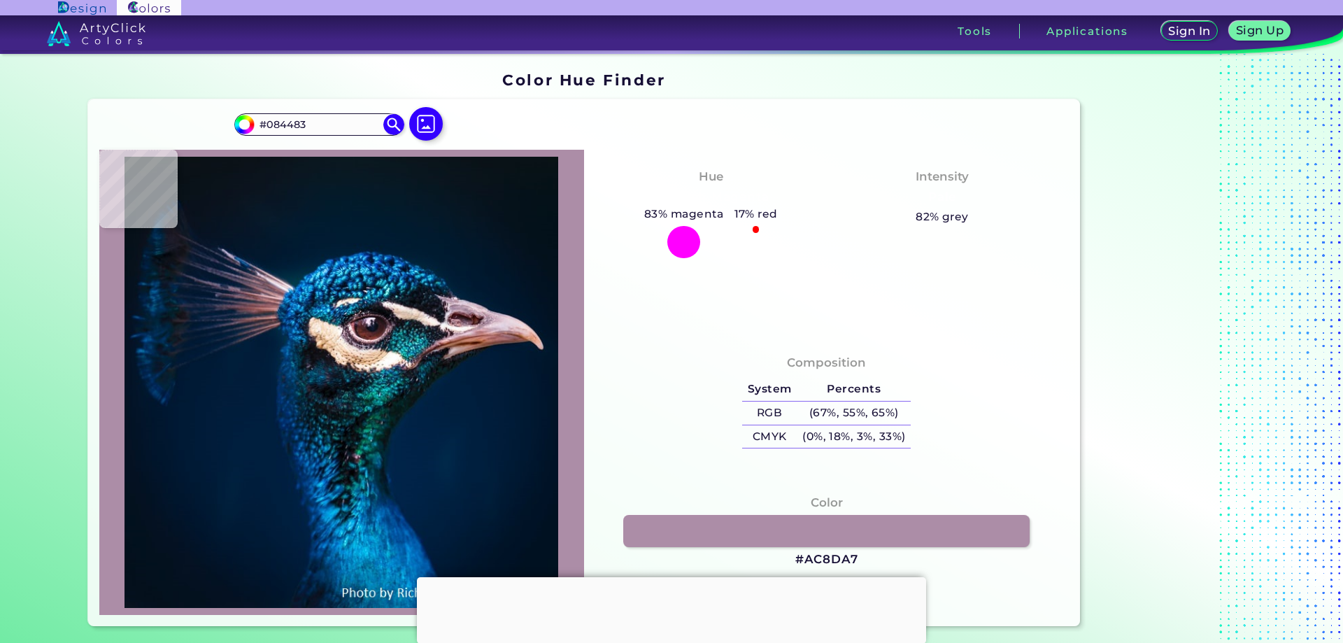
type input "#0e529b"
type input "#0E529B"
type input "#011d35"
type input "#011D35"
type input "#011a30"
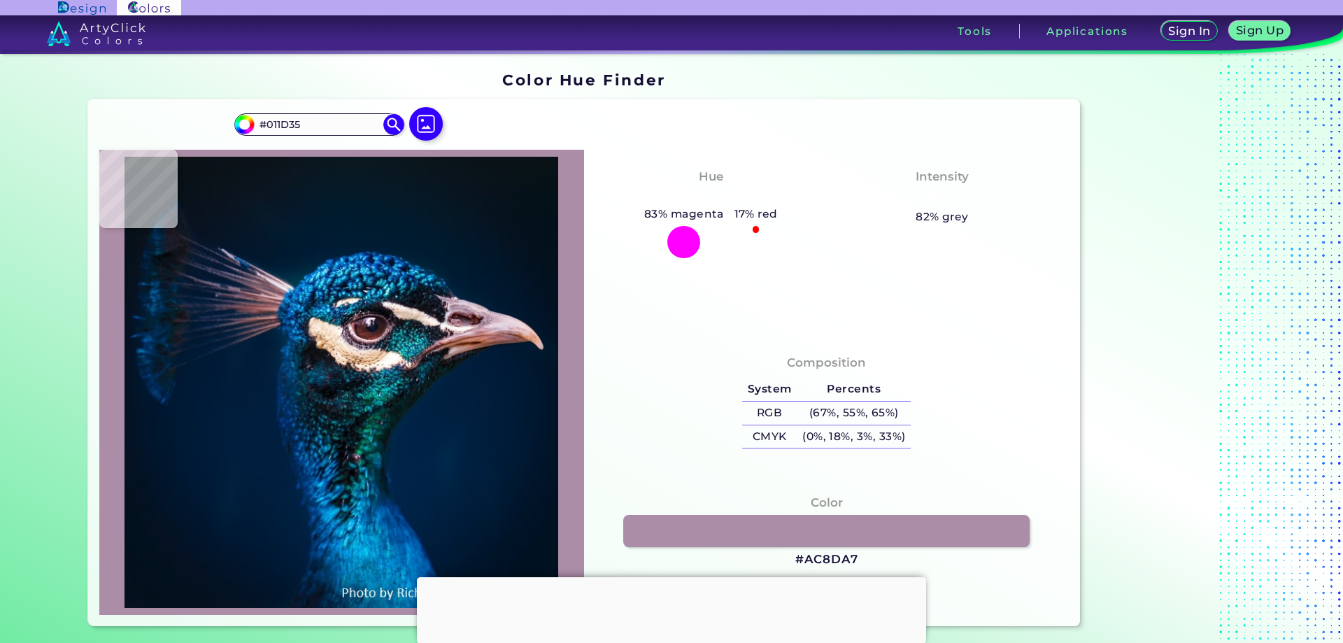
type input "#011A30"
type input "#05172b"
type input "#05172B"
type input "#051628"
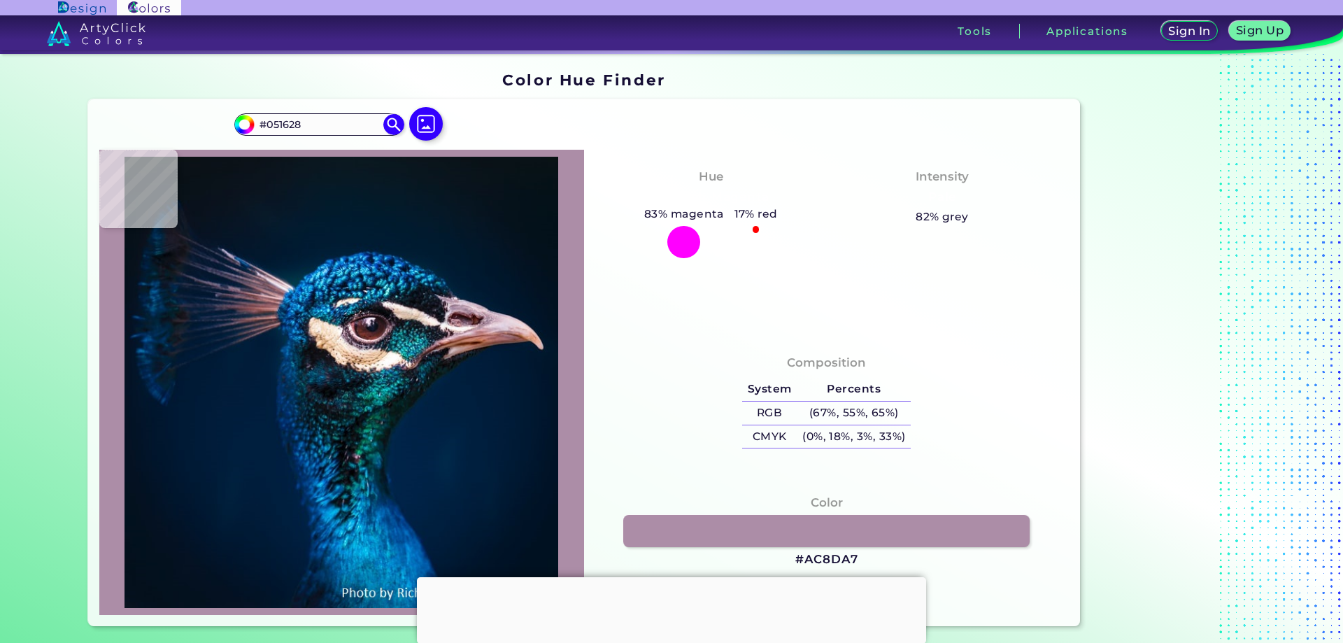
type input "#051427"
type input "#061425"
type input "#071425"
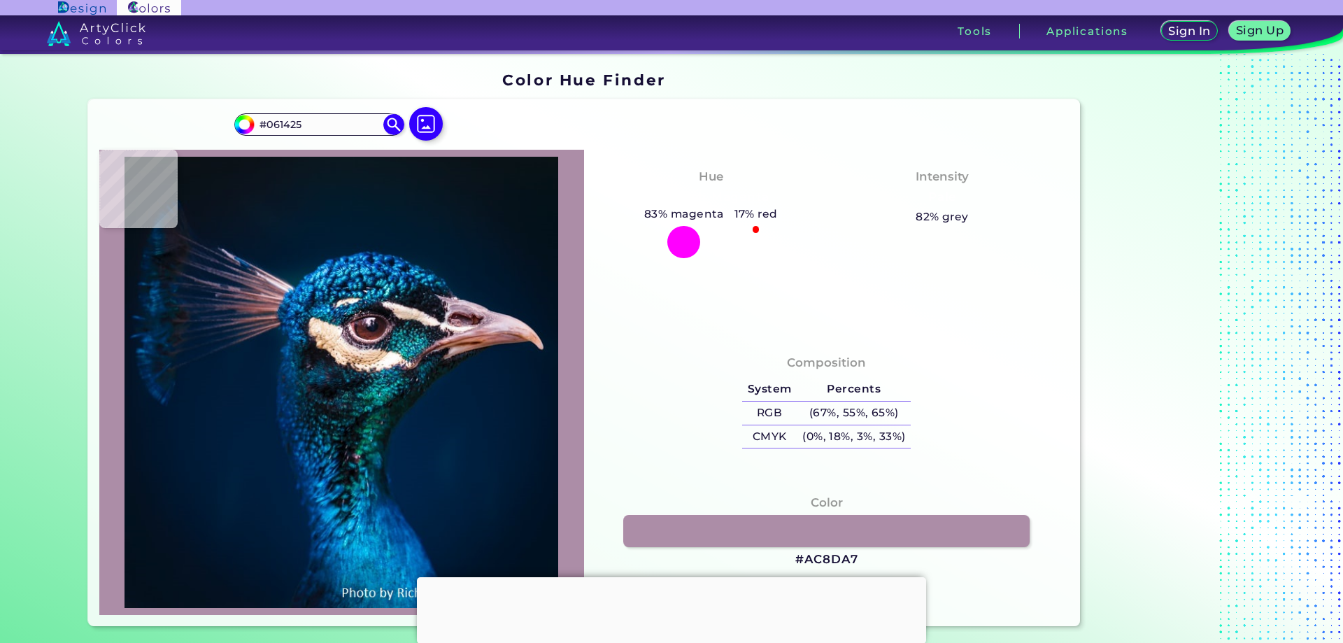
type input "#071425"
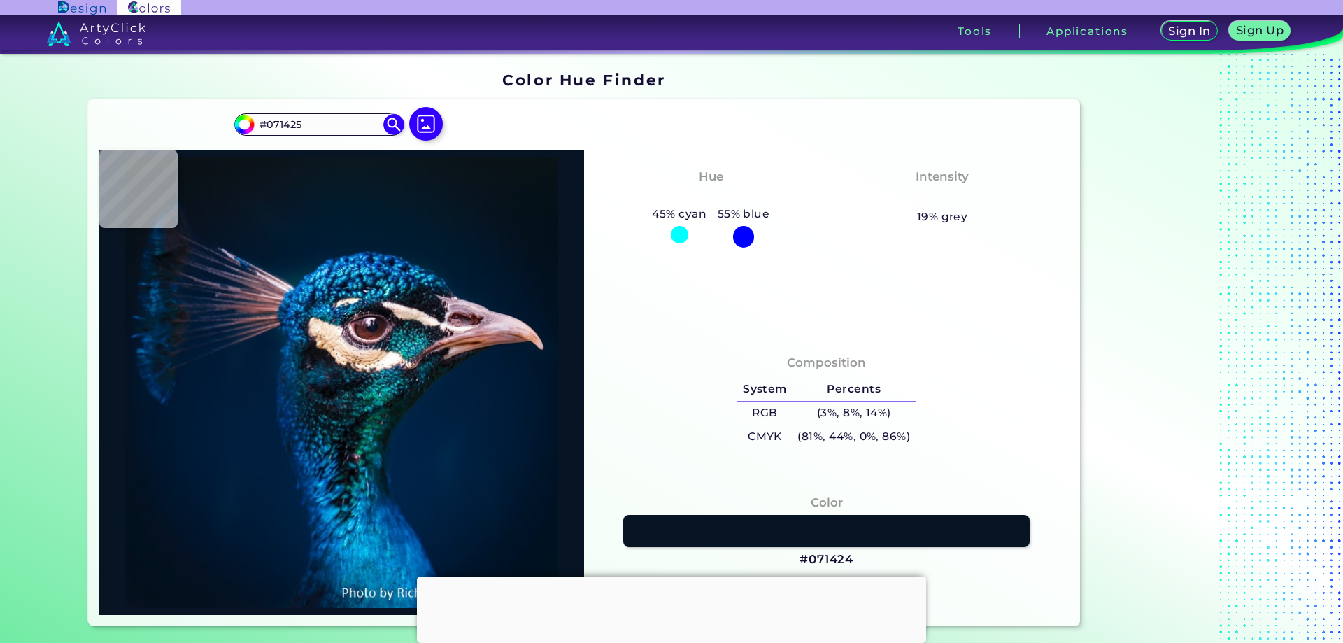
type input "#071424"
type input "#071322"
type input "#07131f"
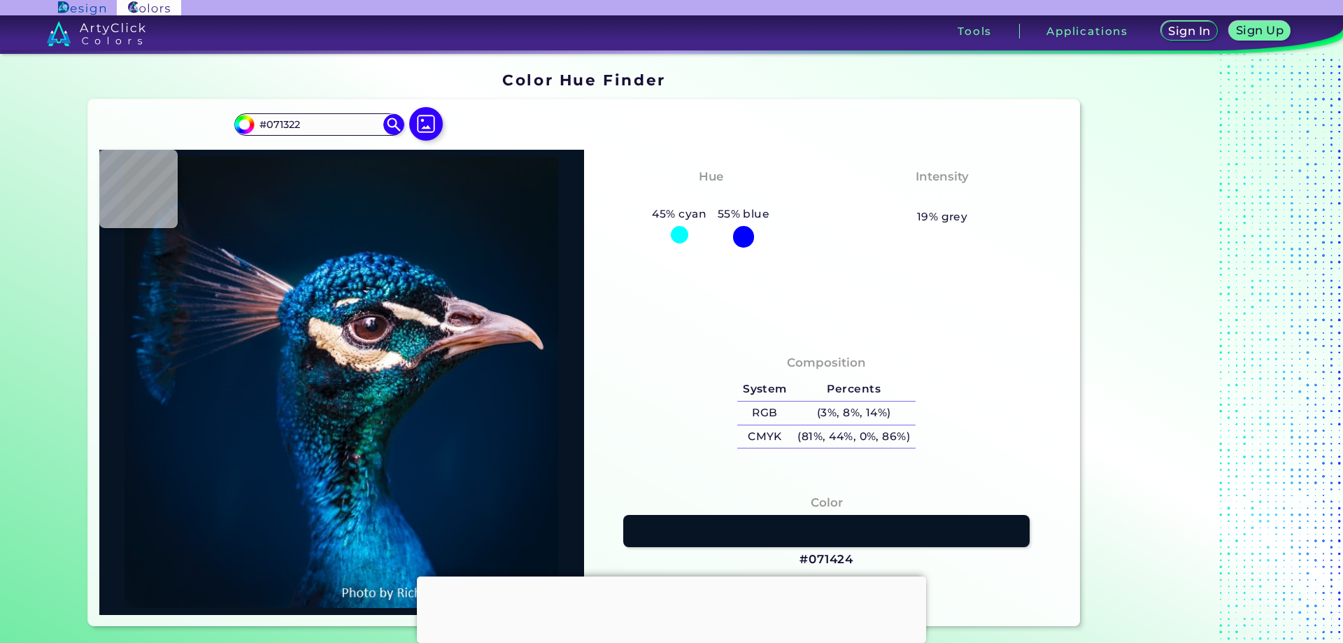
type input "#07131F"
type input "#09111c"
type input "#09111C"
type input "#0d101c"
type input "#0D101C"
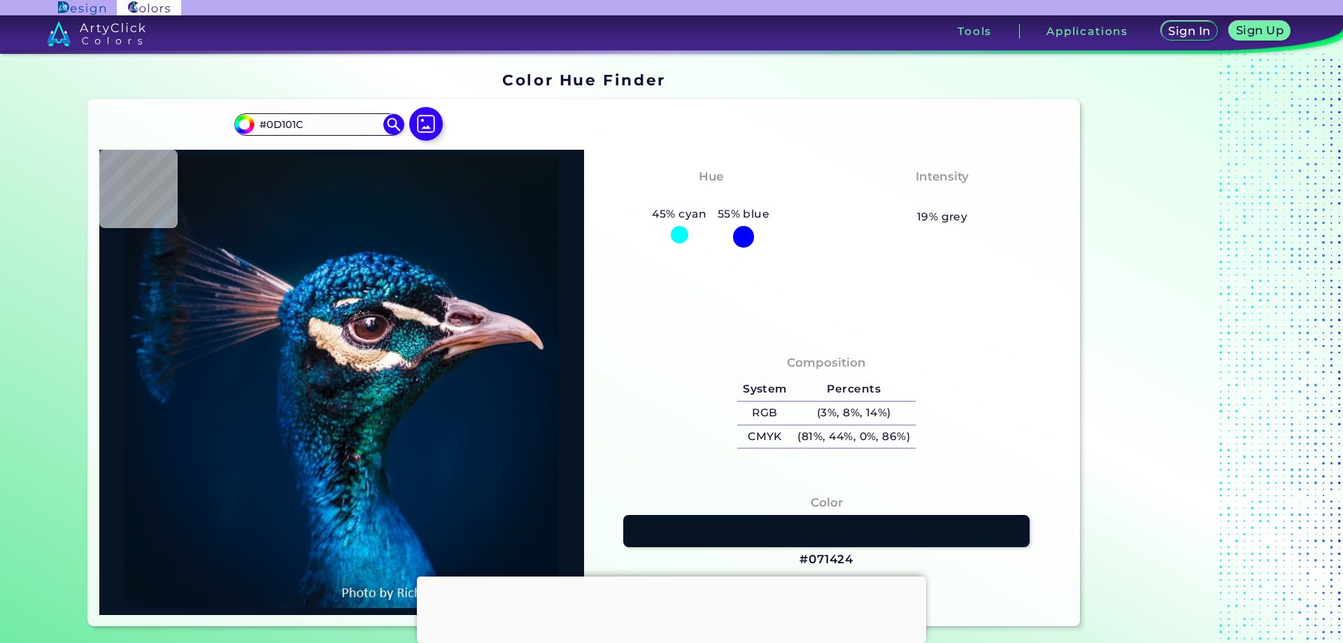
type input "#04192f"
type input "#04192F"
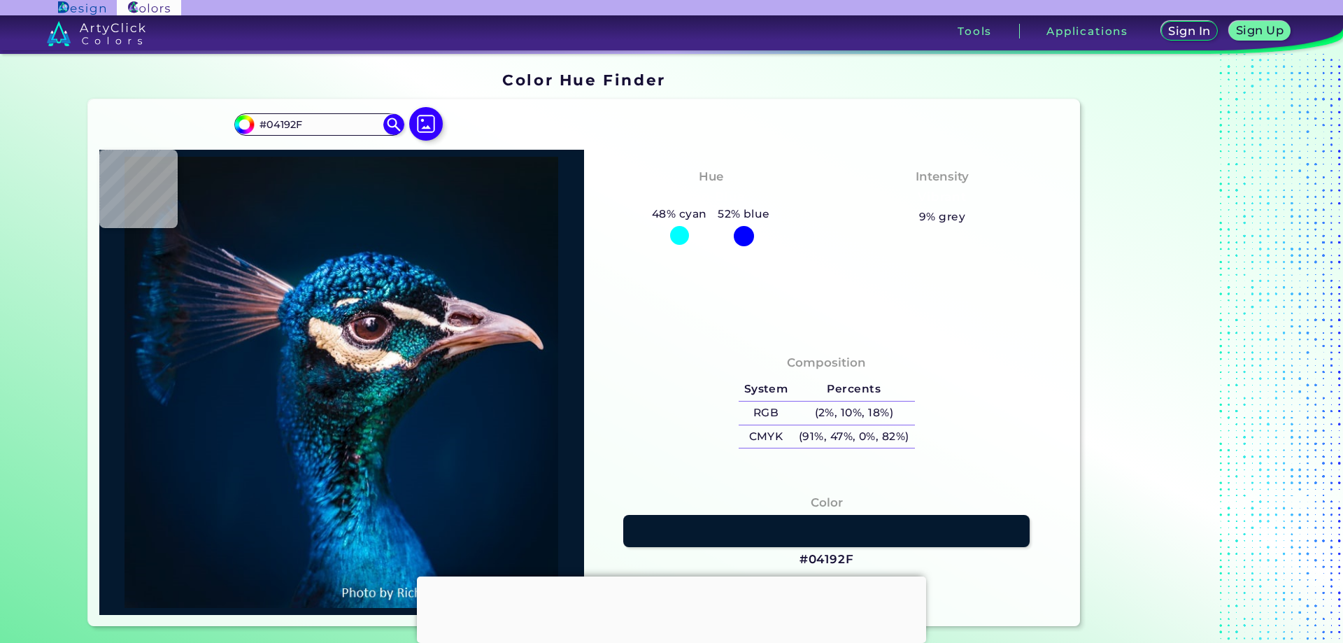
type input "#0a1115"
type input "#0A1115"
type input "#0c1115"
type input "#0C1115"
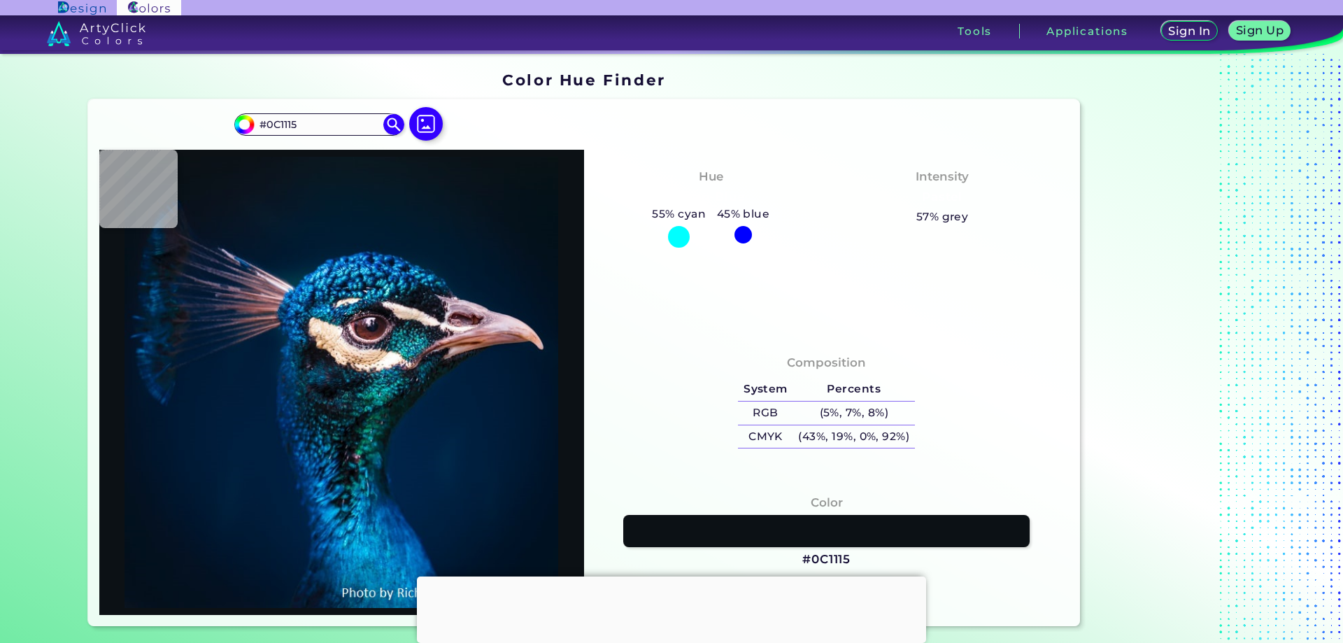
type input "#091217"
type input "#071218"
type input "#000000"
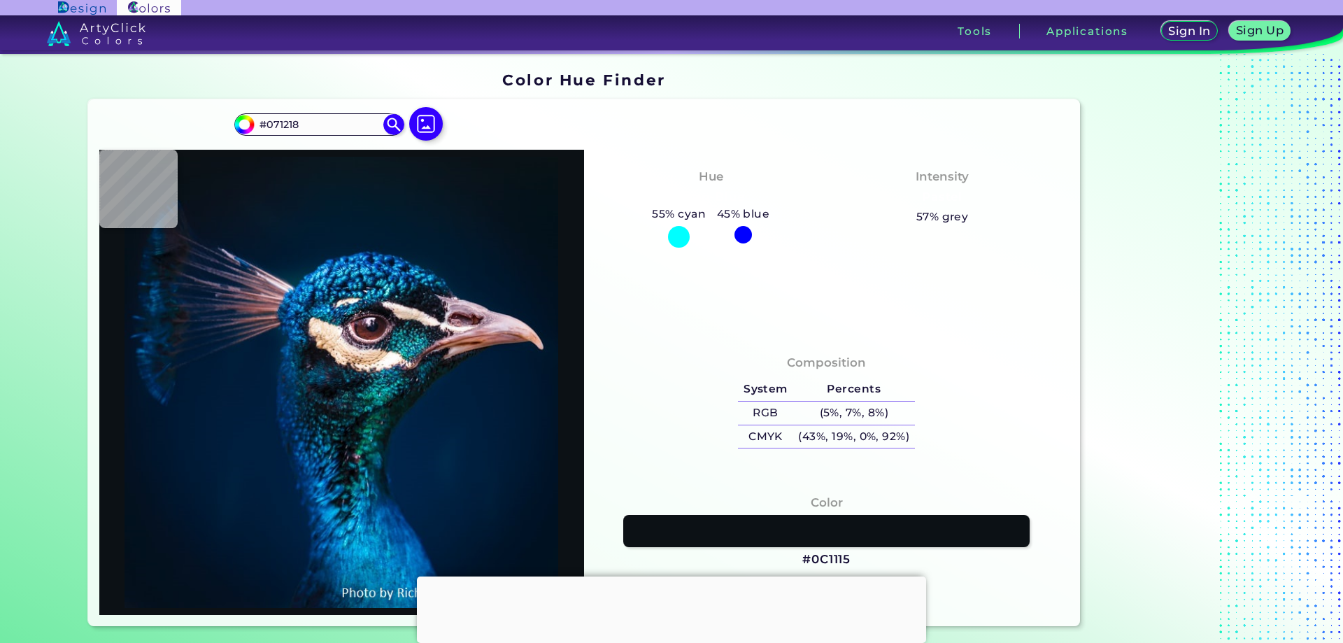
type input "#000000"
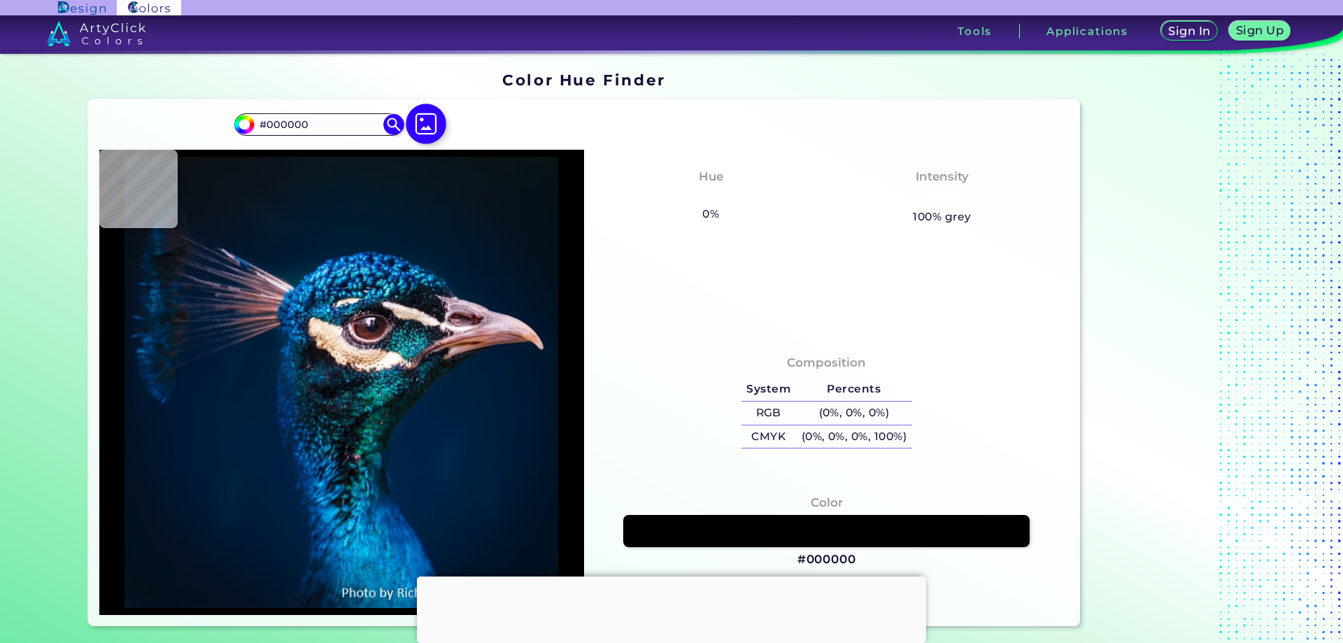
type input "#04121d"
type input "#04121D"
type input "#07141e"
type input "#07141E"
type input "#08151d"
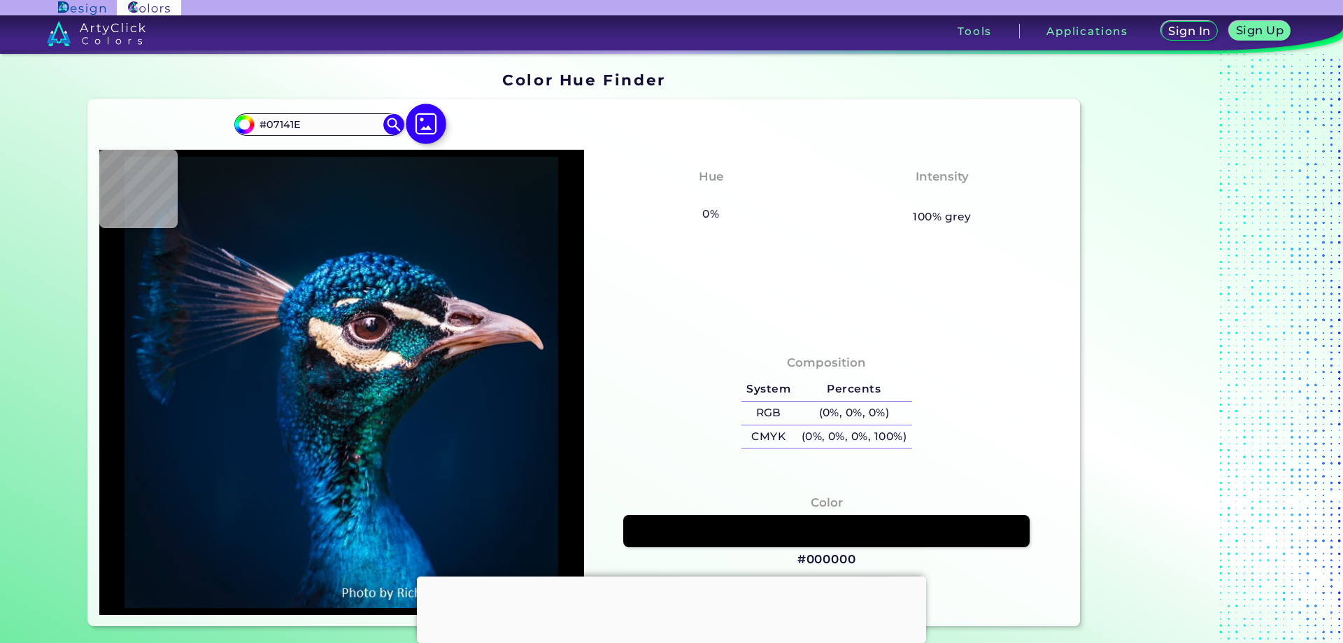
type input "#08151D"
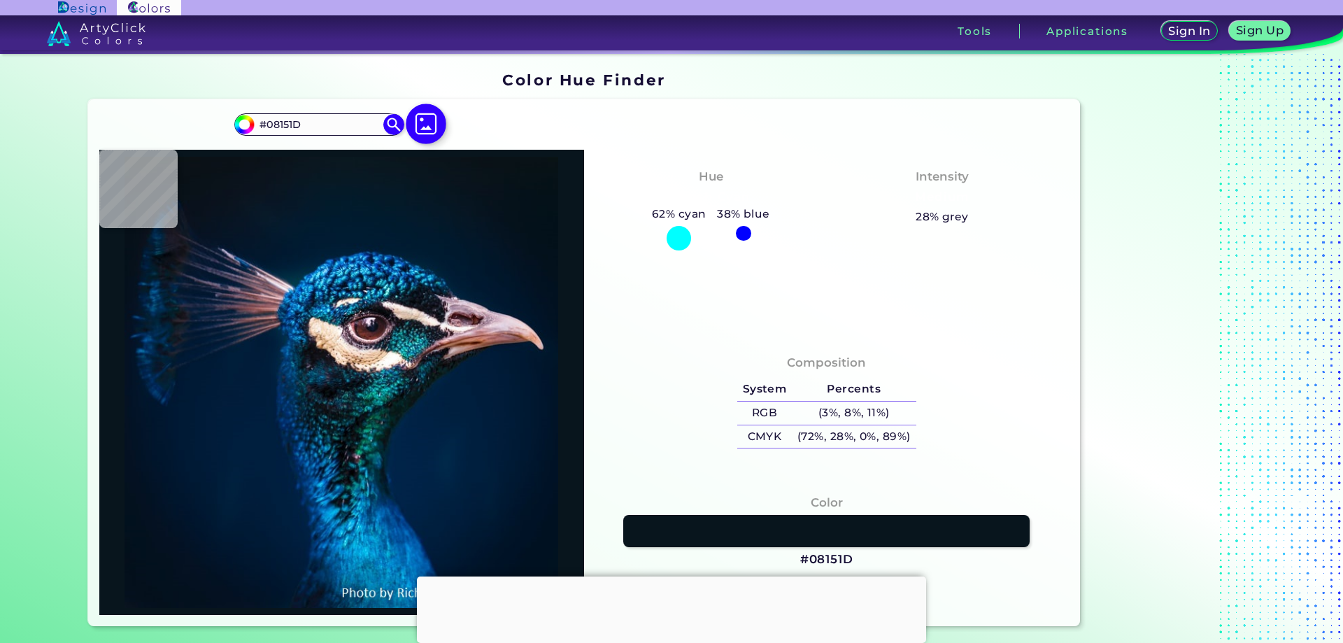
click at [418, 111] on img at bounding box center [426, 124] width 41 height 41
click at [0, 0] on input "file" at bounding box center [0, 0] width 0 height 0
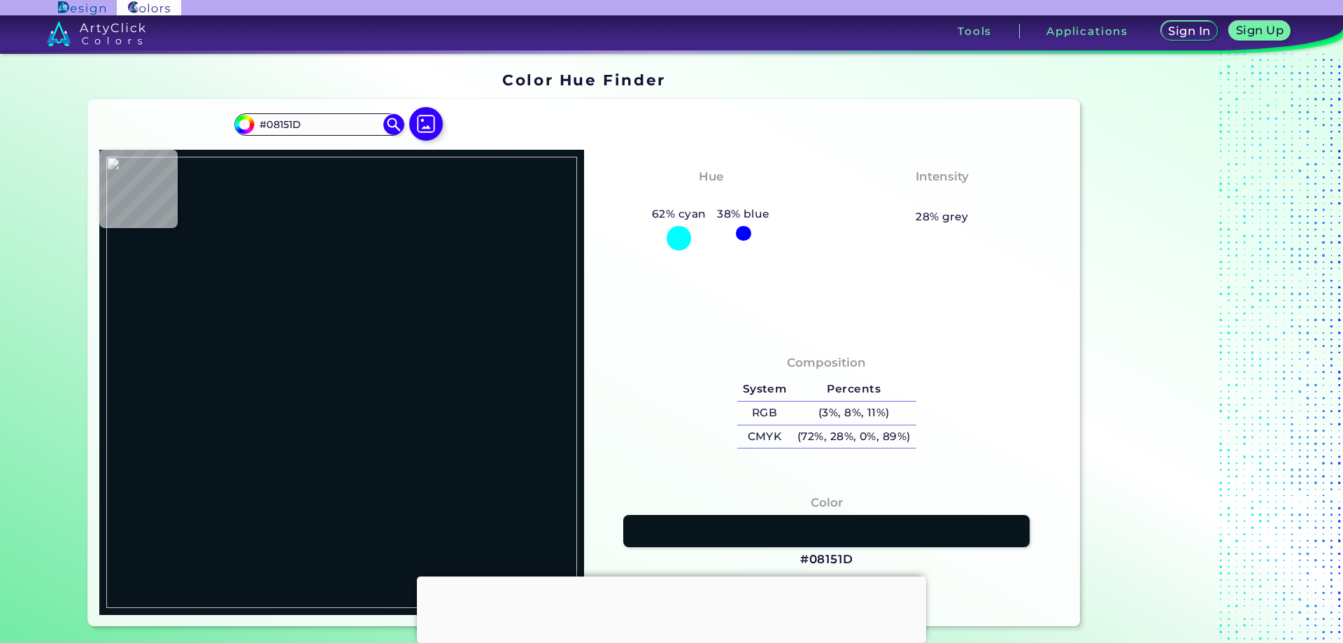
type input "#000000"
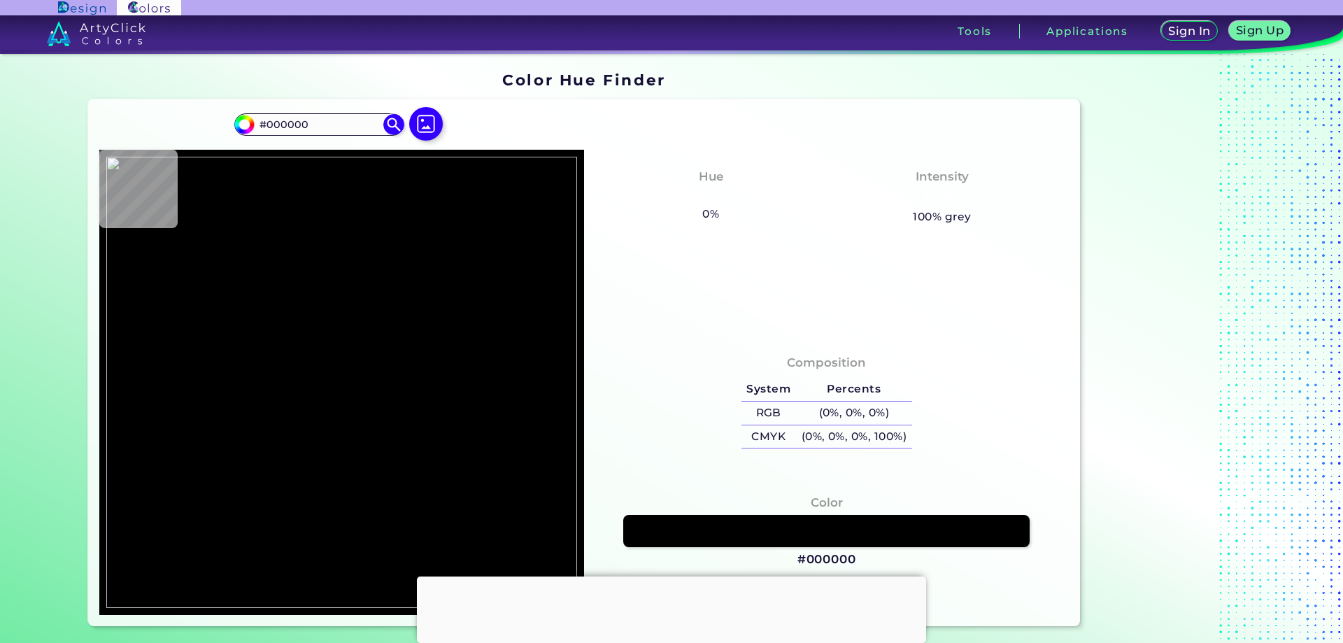
type input "#ffffff"
type input "#FFFFFF"
type input "#004668"
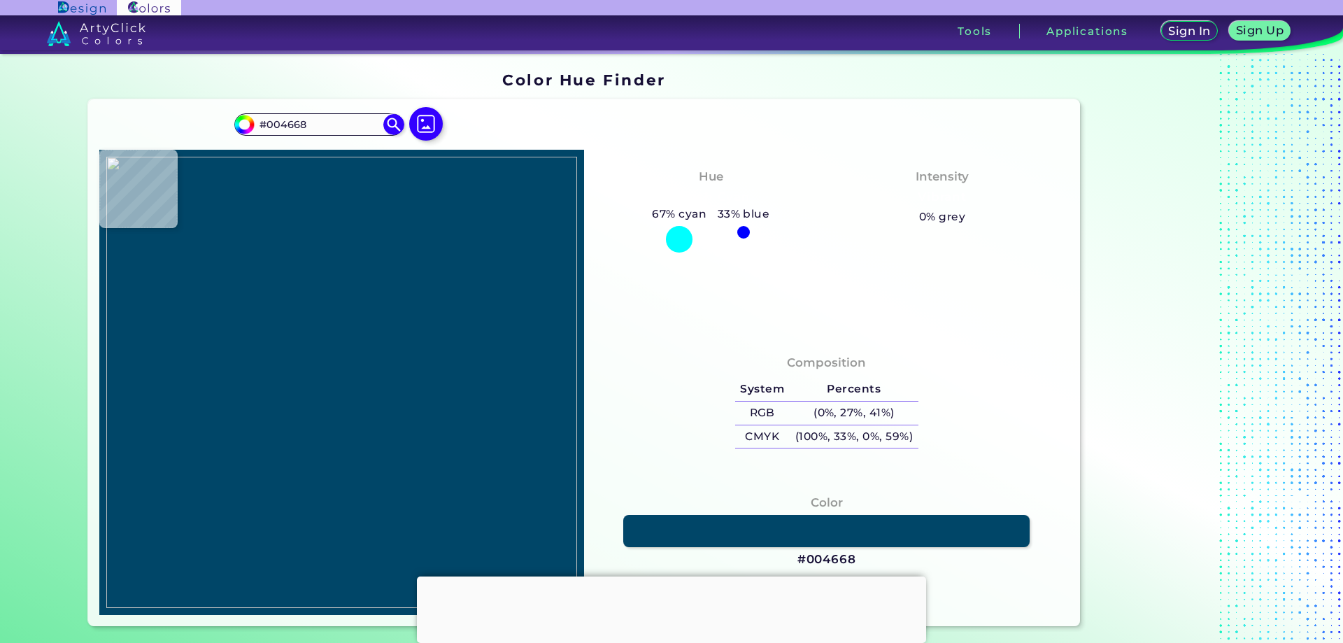
type input "#000000"
type input "#004668"
